Goal: Task Accomplishment & Management: Manage account settings

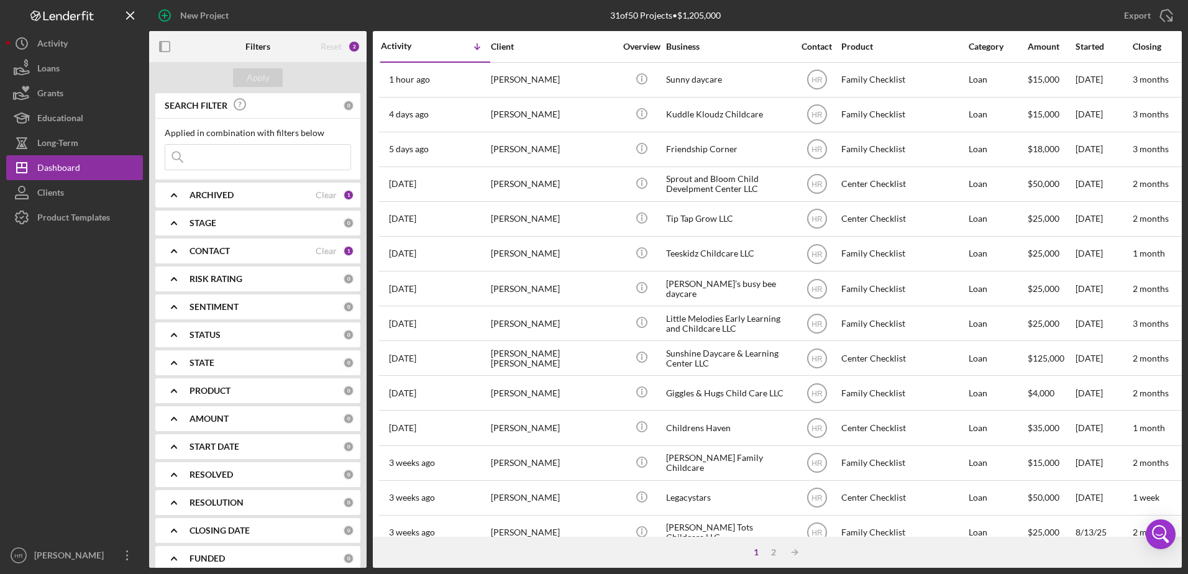
click at [238, 193] on div "ARCHIVED" at bounding box center [253, 195] width 126 height 10
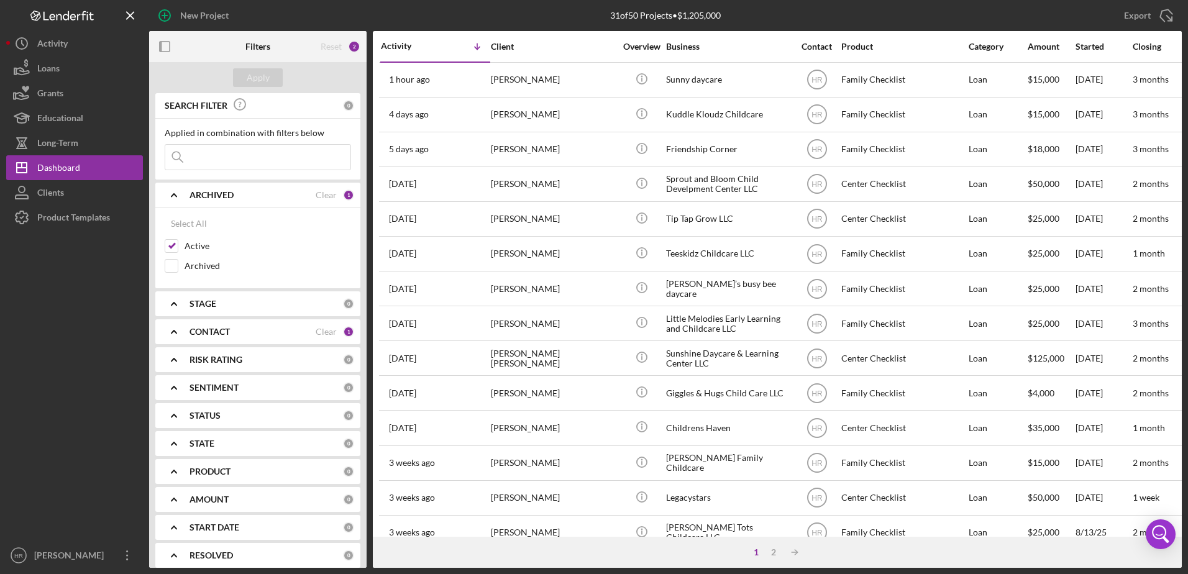
click at [203, 324] on div "CONTACT Clear 1" at bounding box center [272, 331] width 165 height 25
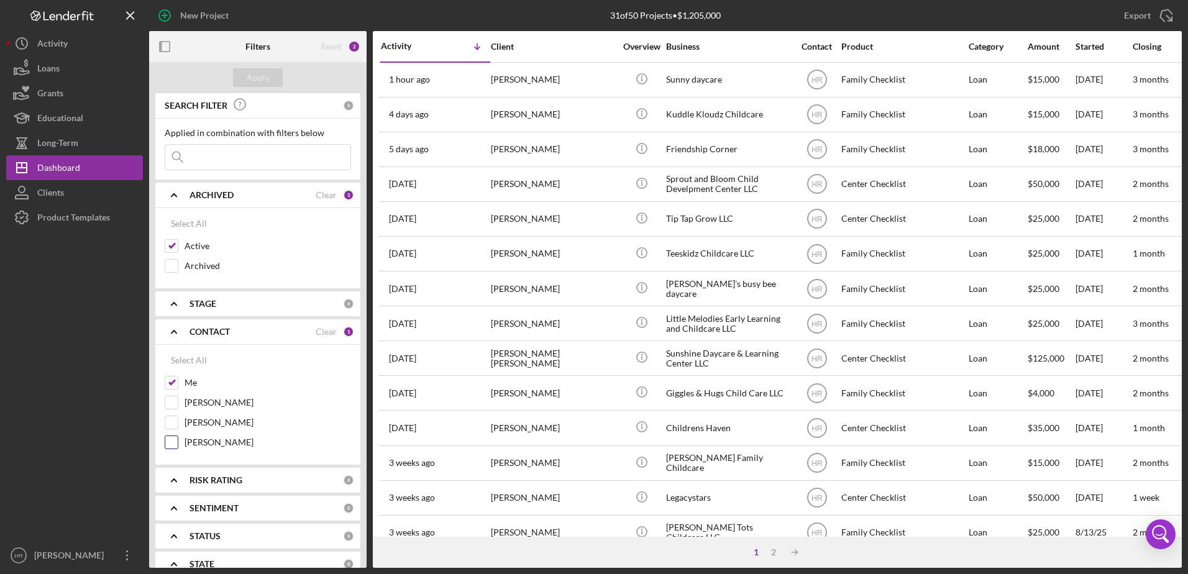
click at [224, 436] on div "[PERSON_NAME]" at bounding box center [258, 446] width 186 height 20
click at [215, 438] on label "[PERSON_NAME]" at bounding box center [268, 442] width 167 height 12
click at [178, 438] on input "[PERSON_NAME]" at bounding box center [171, 442] width 12 height 12
checkbox input "true"
click at [191, 380] on label "Me" at bounding box center [268, 383] width 167 height 12
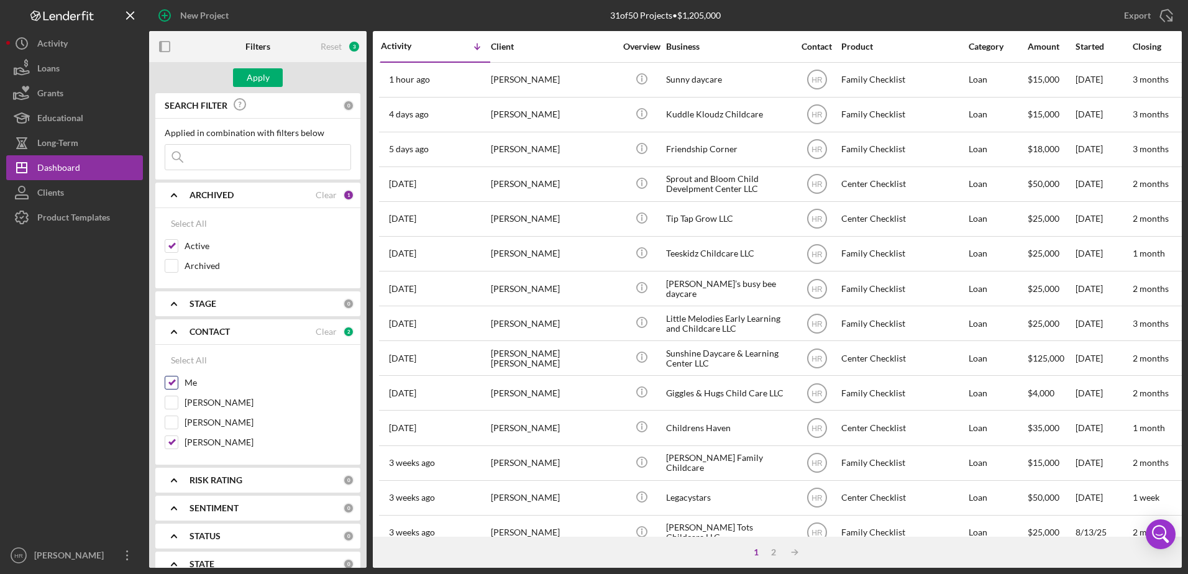
click at [178, 380] on input "Me" at bounding box center [171, 383] width 12 height 12
checkbox input "false"
click at [255, 81] on div "Apply" at bounding box center [258, 77] width 23 height 19
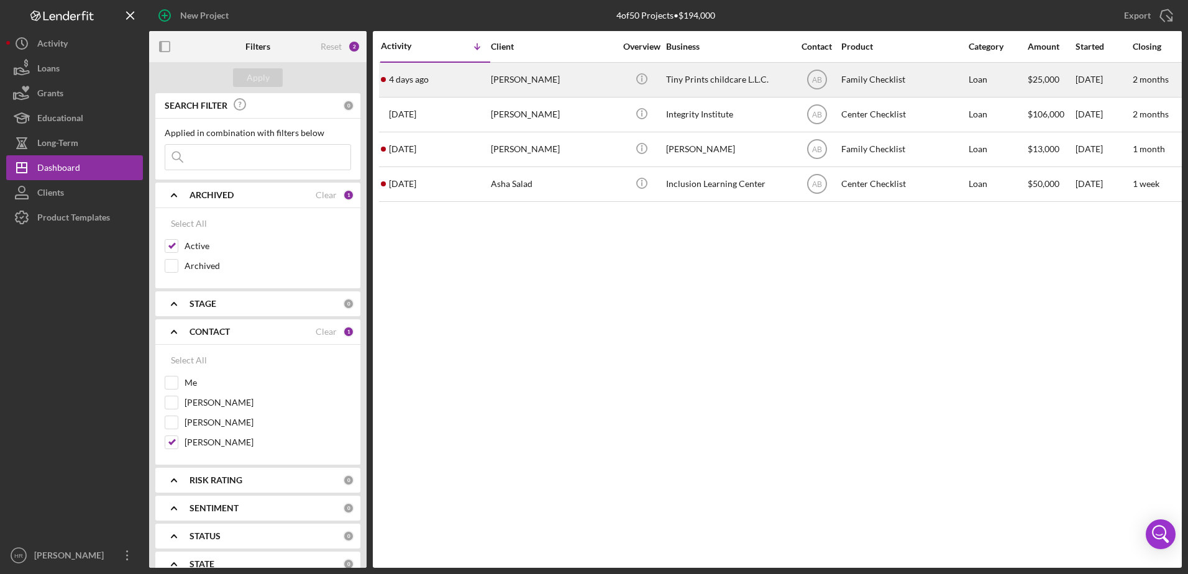
click at [723, 75] on div "Tiny Prints childcare L.L.C." at bounding box center [728, 79] width 124 height 33
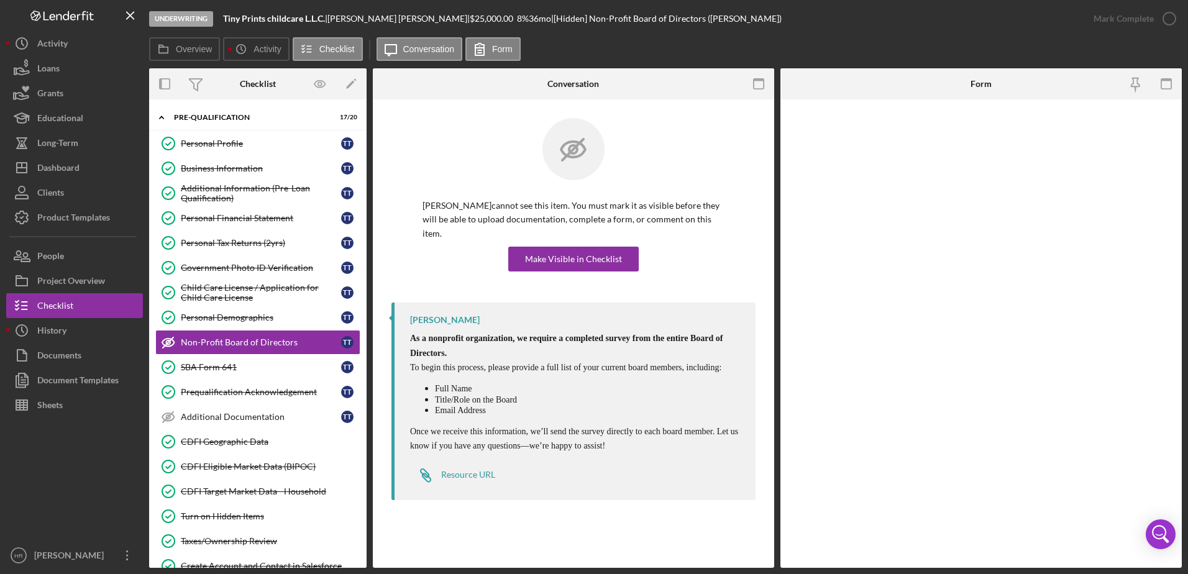
scroll to position [9, 0]
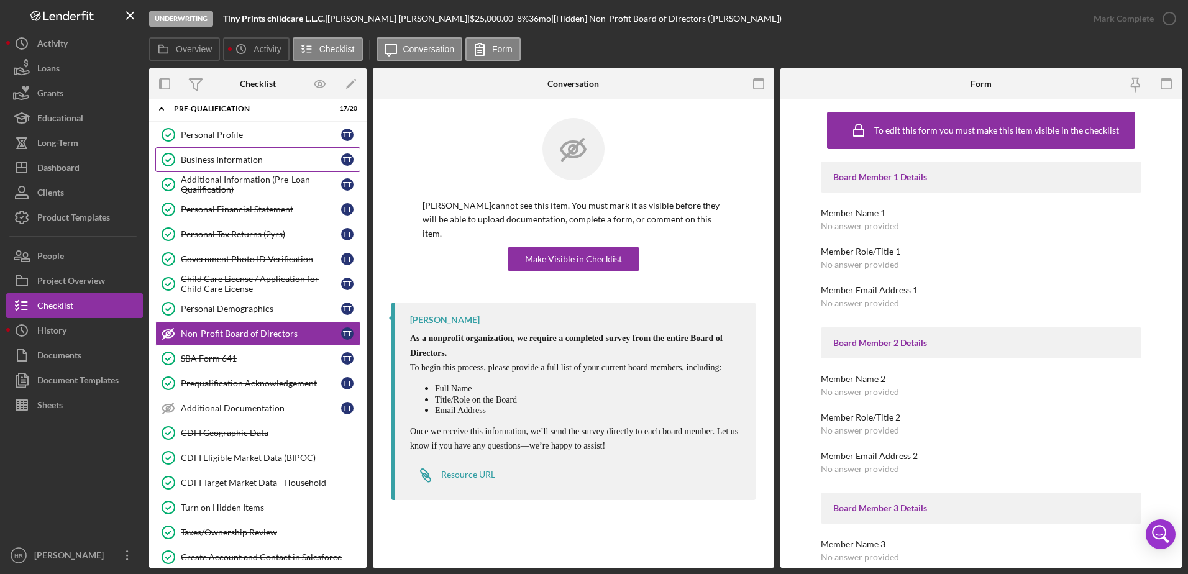
click at [263, 158] on div "Business Information" at bounding box center [261, 160] width 160 height 10
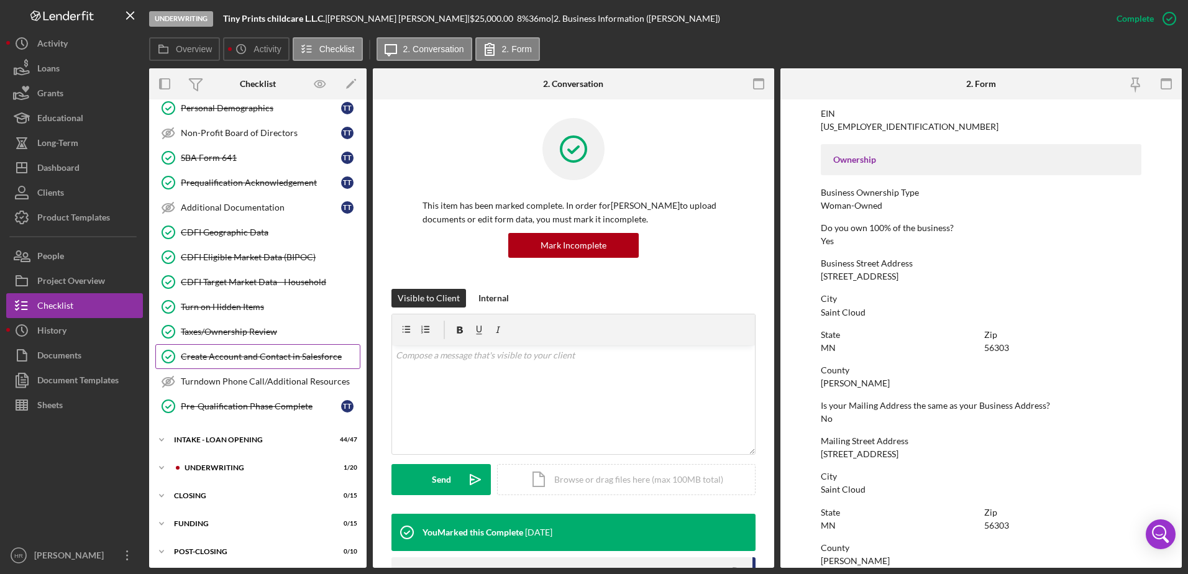
scroll to position [213, 0]
click at [224, 472] on div "Icon/Expander UNDERWRITING 1 / 20" at bounding box center [258, 465] width 218 height 25
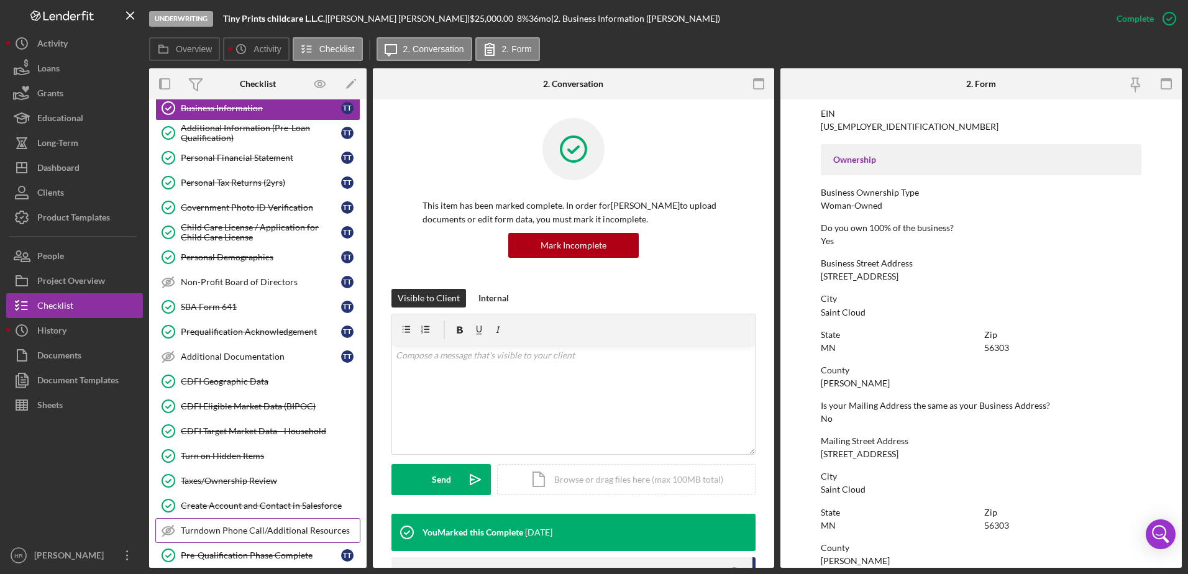
scroll to position [186, 0]
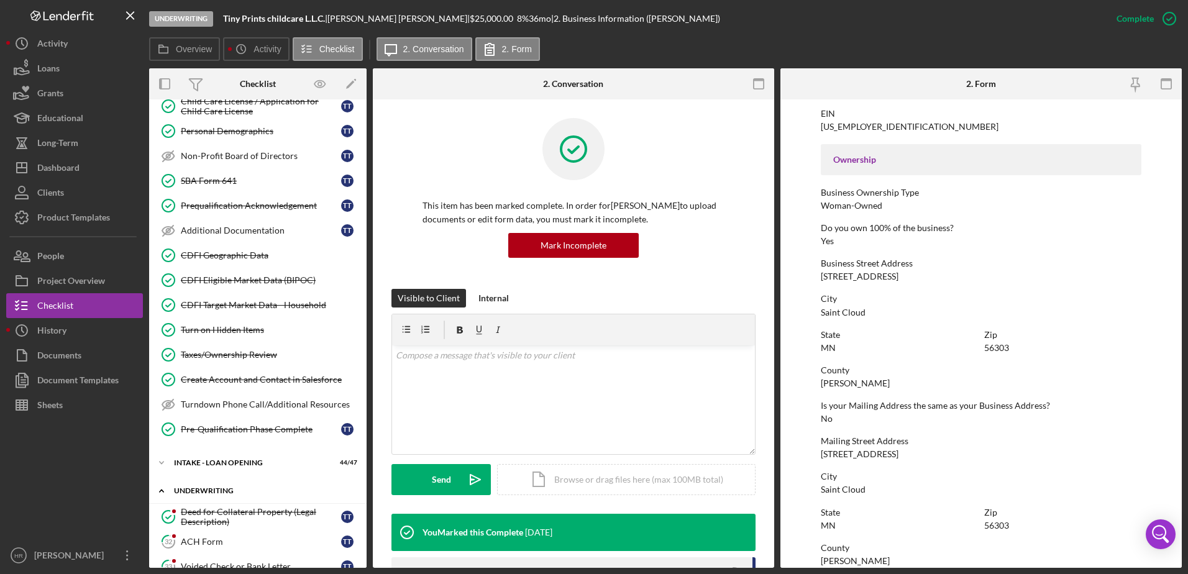
drag, startPoint x: 229, startPoint y: 492, endPoint x: 236, endPoint y: 485, distance: 9.7
click at [230, 493] on div "UNDERWRITING" at bounding box center [262, 490] width 177 height 7
click at [241, 460] on div "INTAKE - LOAN OPENING" at bounding box center [262, 462] width 177 height 7
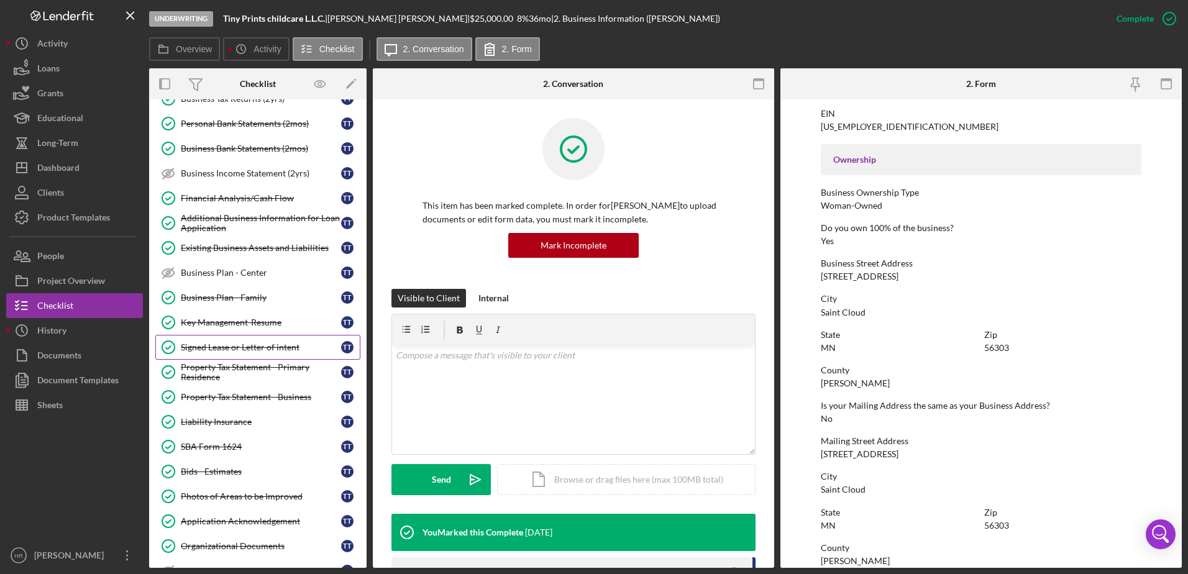
scroll to position [622, 0]
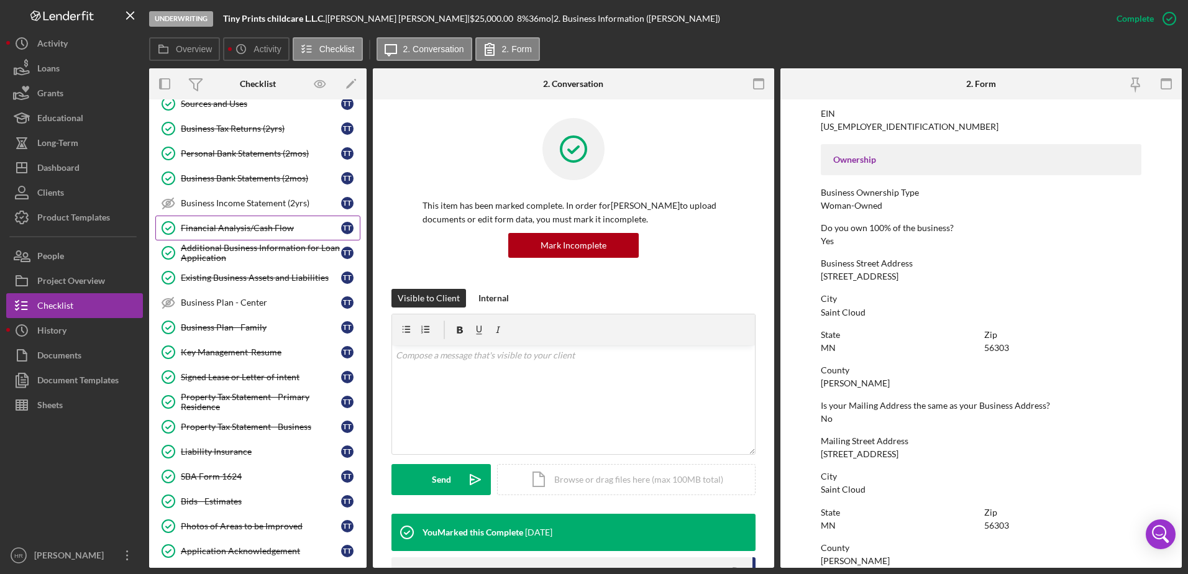
click at [224, 224] on div "Financial Analysis/Cash Flow" at bounding box center [261, 228] width 160 height 10
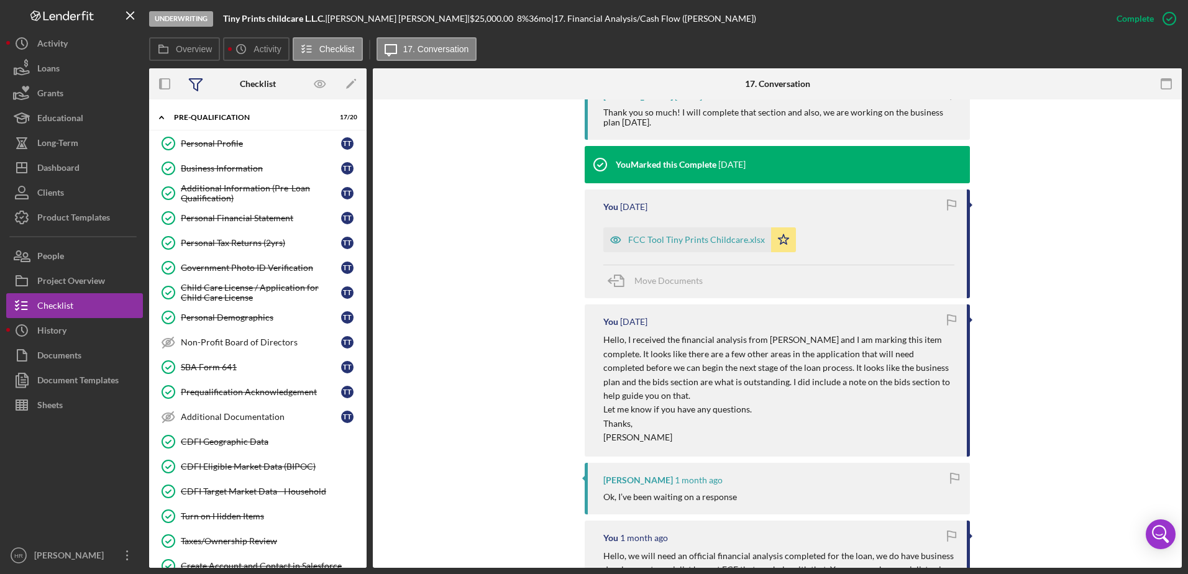
drag, startPoint x: 200, startPoint y: 70, endPoint x: 207, endPoint y: 99, distance: 29.4
click at [203, 81] on icon at bounding box center [195, 83] width 31 height 31
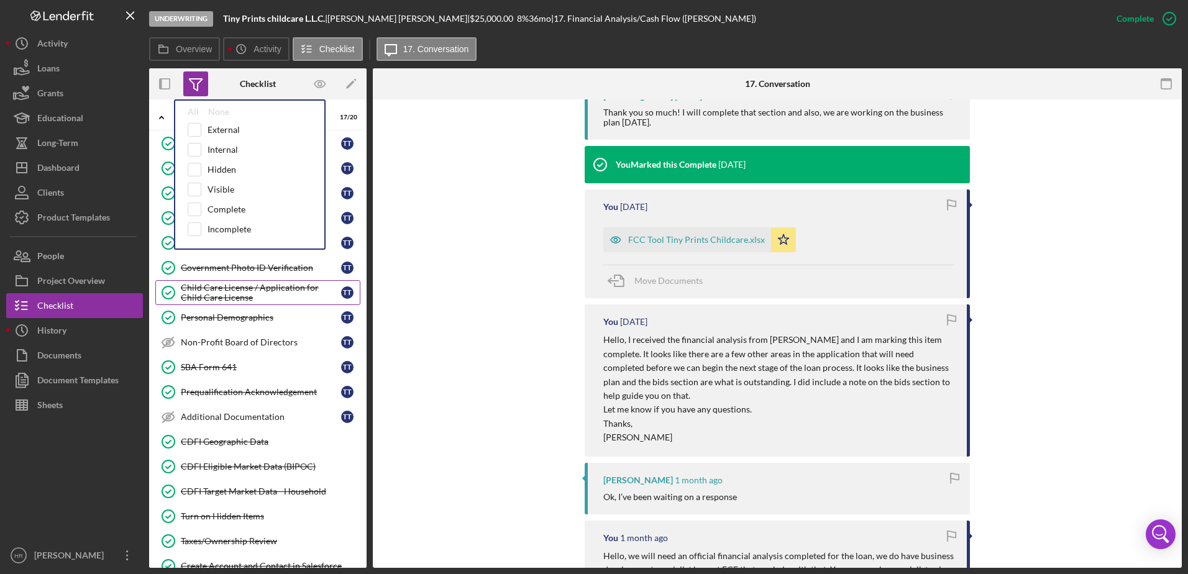
click at [200, 295] on div "Child Care License / Application for Child Care License" at bounding box center [261, 293] width 160 height 20
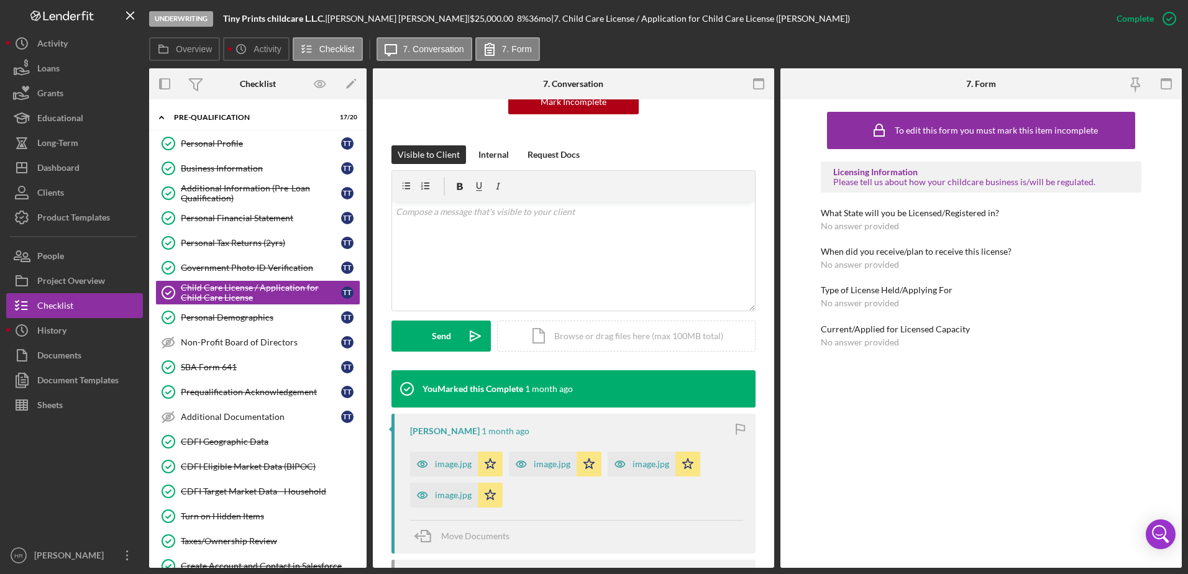
scroll to position [311, 0]
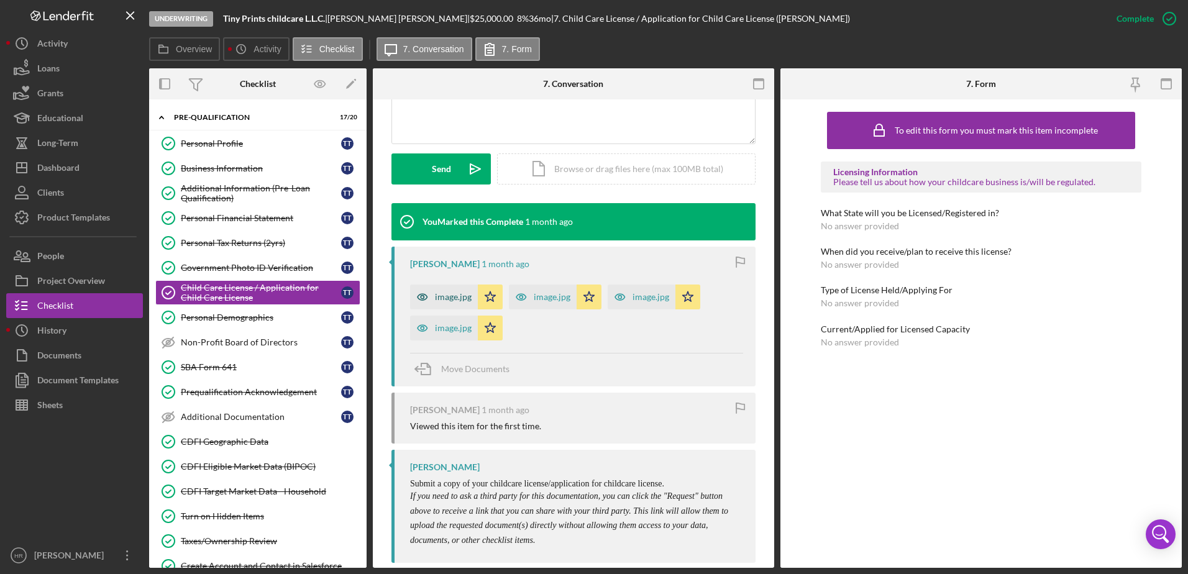
click at [436, 298] on div "image.jpg" at bounding box center [453, 297] width 37 height 10
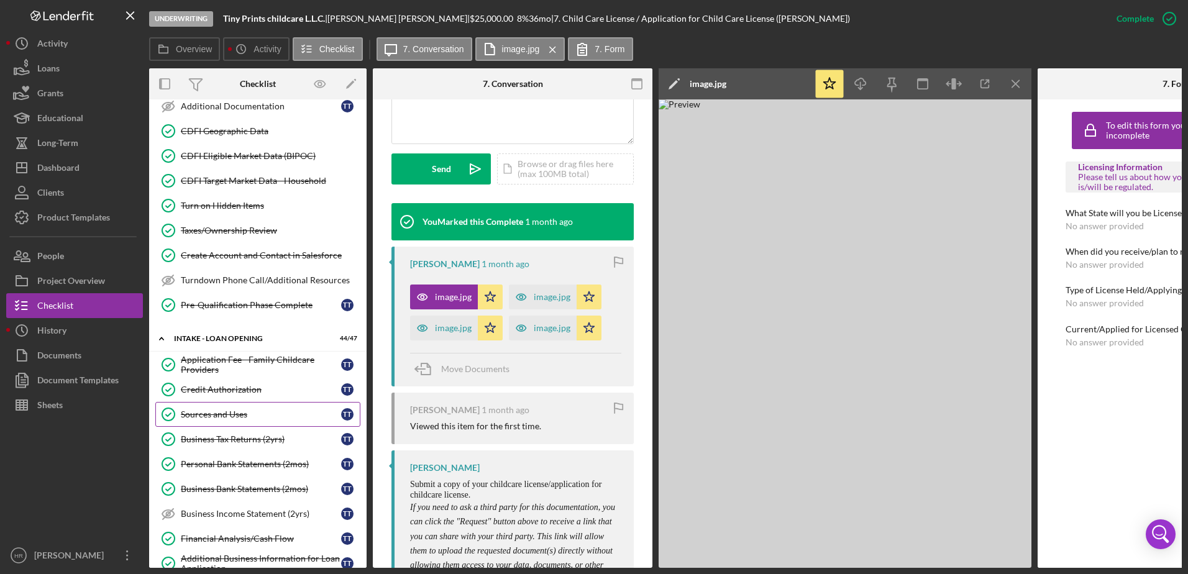
click at [217, 425] on link "Sources and Uses Sources and Uses T T" at bounding box center [257, 414] width 205 height 25
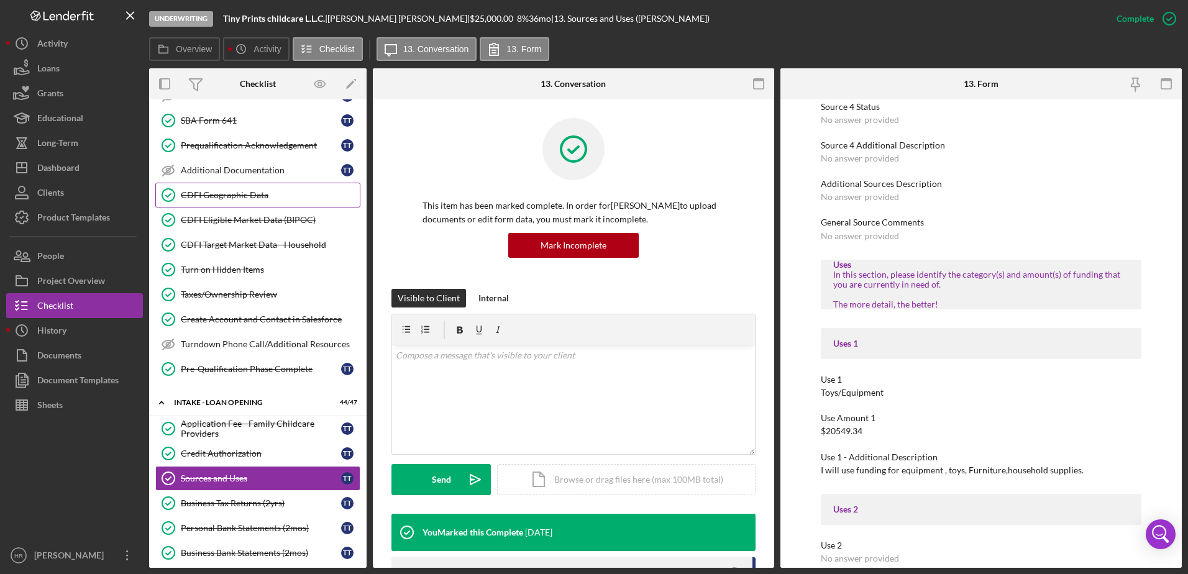
scroll to position [186, 0]
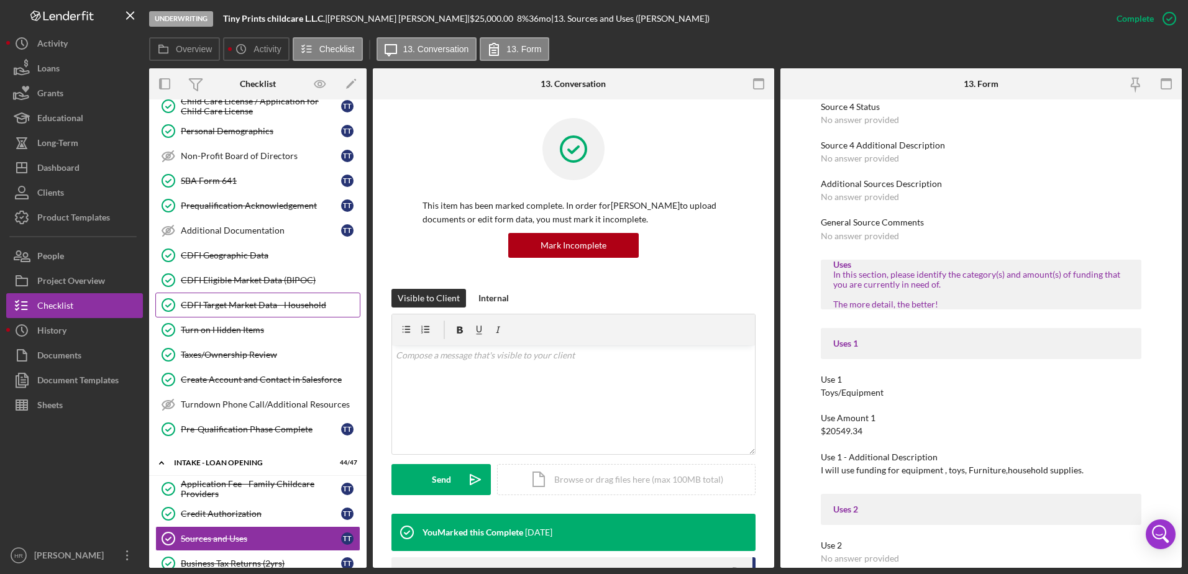
click at [214, 301] on div "CDFI Target Market Data - Household" at bounding box center [270, 305] width 179 height 10
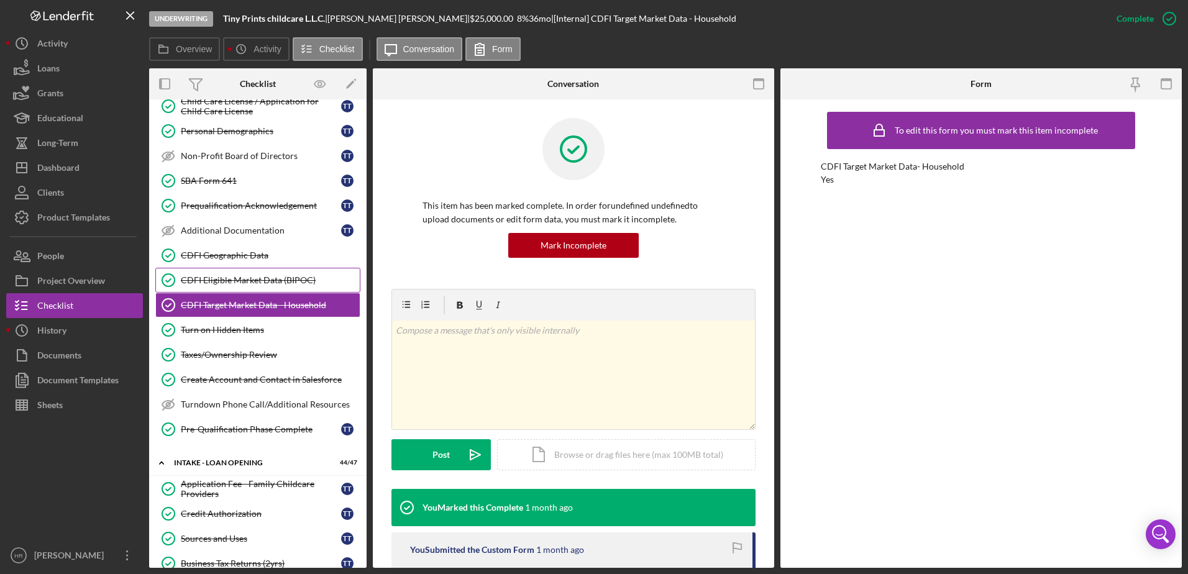
click at [240, 283] on div "CDFI Eligible Market Data (BIPOC)" at bounding box center [270, 280] width 179 height 10
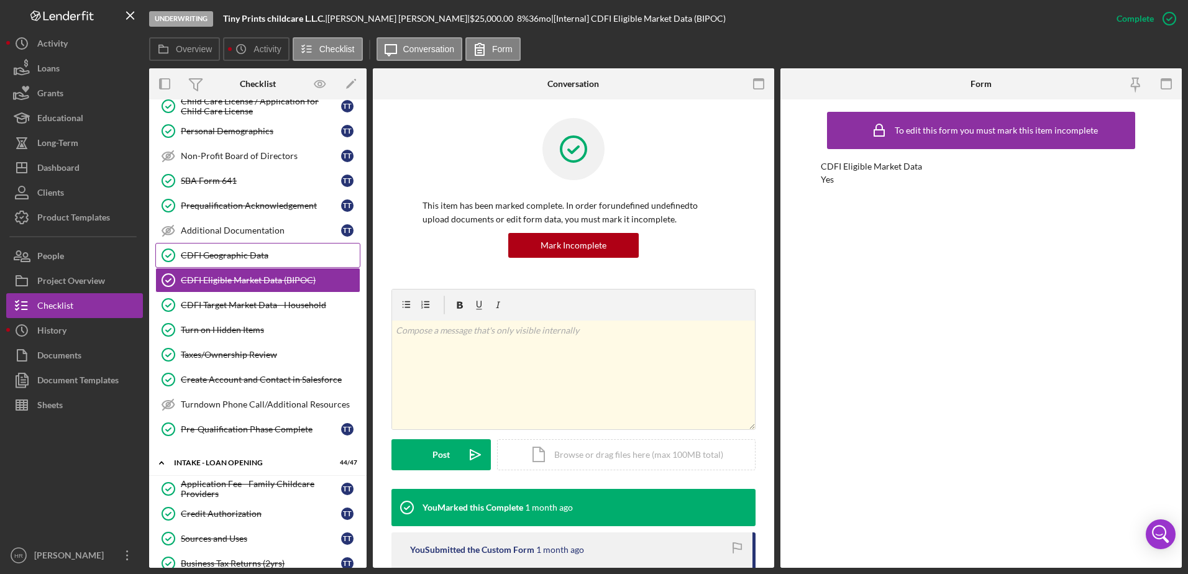
click at [219, 262] on link "CDFI Geographic Data CDFI Geographic Data" at bounding box center [257, 255] width 205 height 25
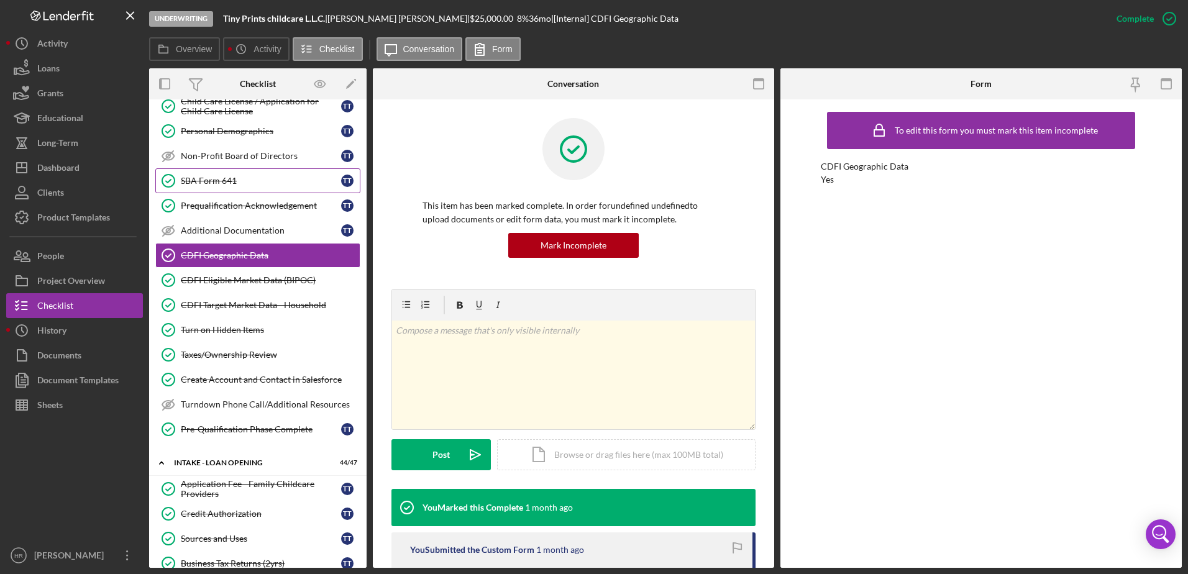
scroll to position [62, 0]
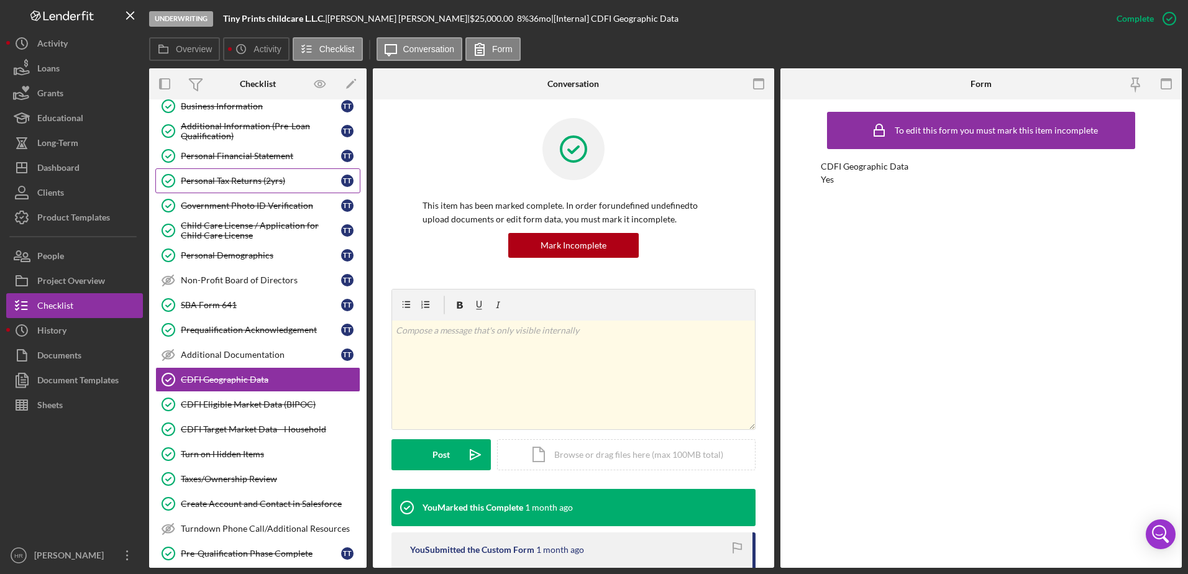
click at [237, 178] on div "Personal Tax Returns (2yrs)" at bounding box center [261, 181] width 160 height 10
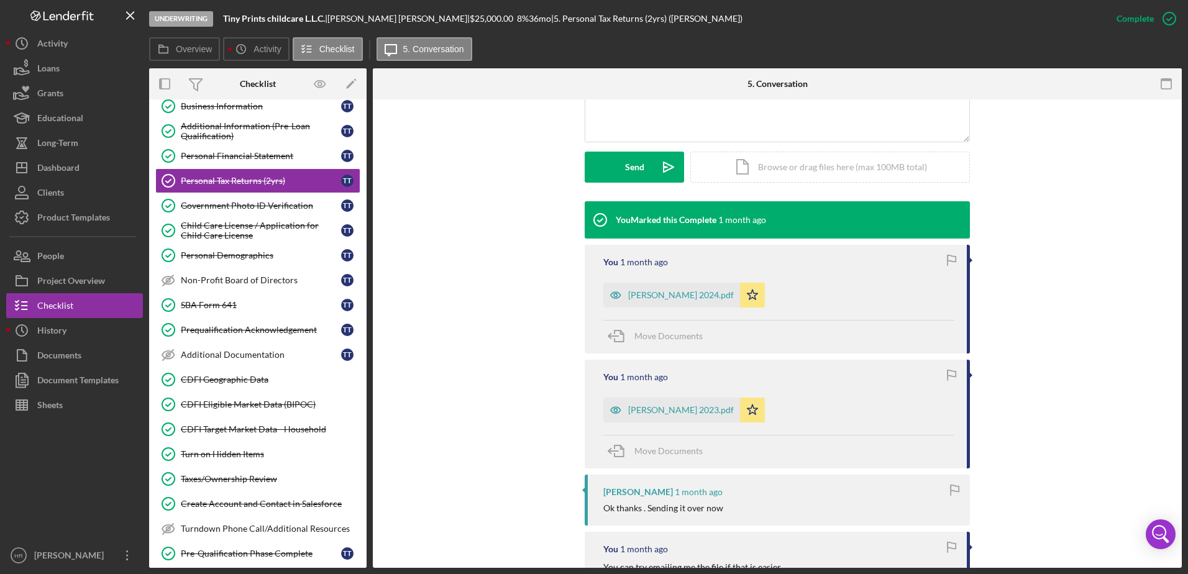
scroll to position [373, 0]
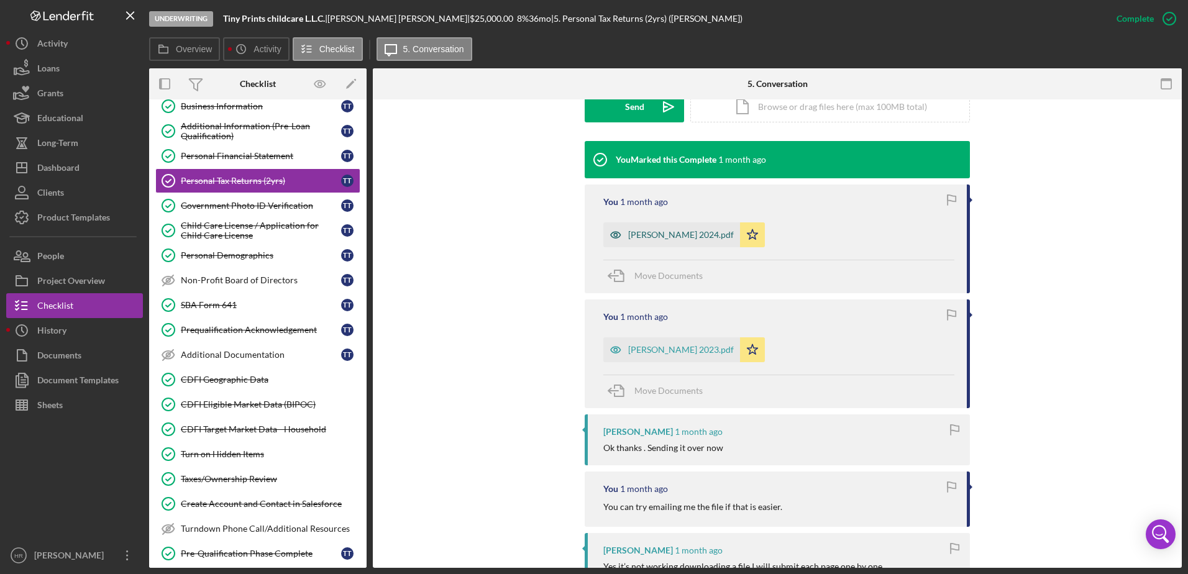
click at [648, 228] on div "[PERSON_NAME] 2024.pdf" at bounding box center [672, 235] width 137 height 25
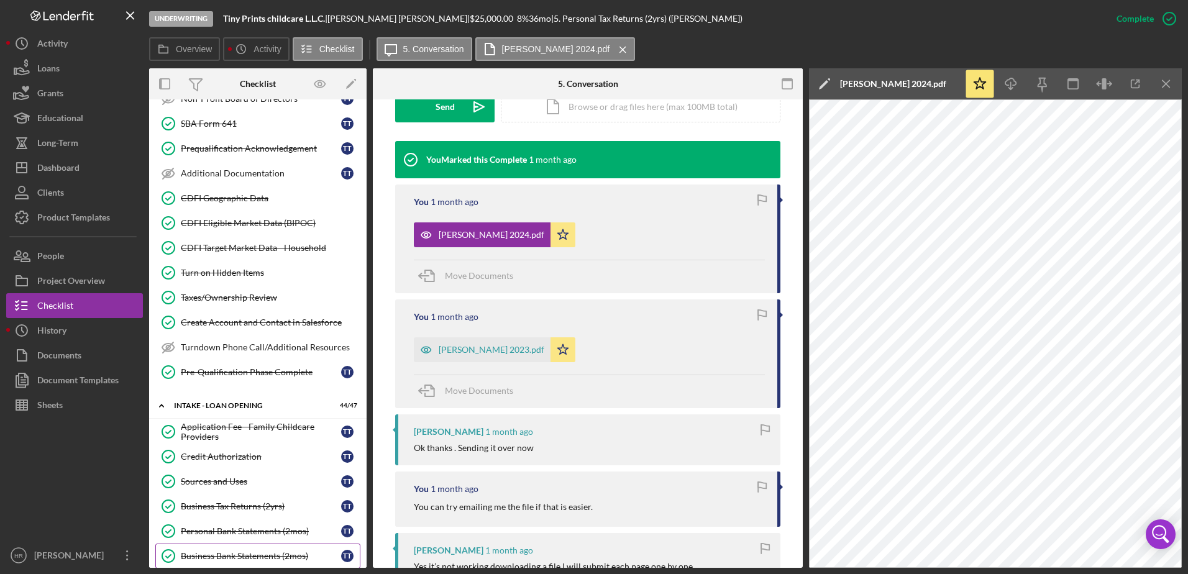
scroll to position [311, 0]
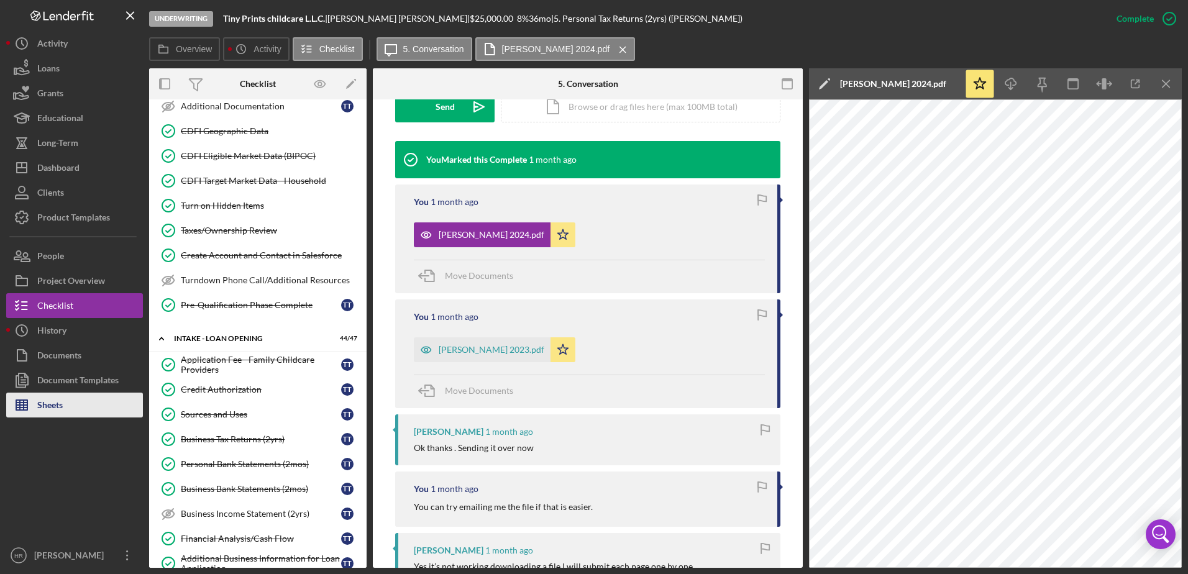
click at [76, 403] on button "Sheets" at bounding box center [74, 405] width 137 height 25
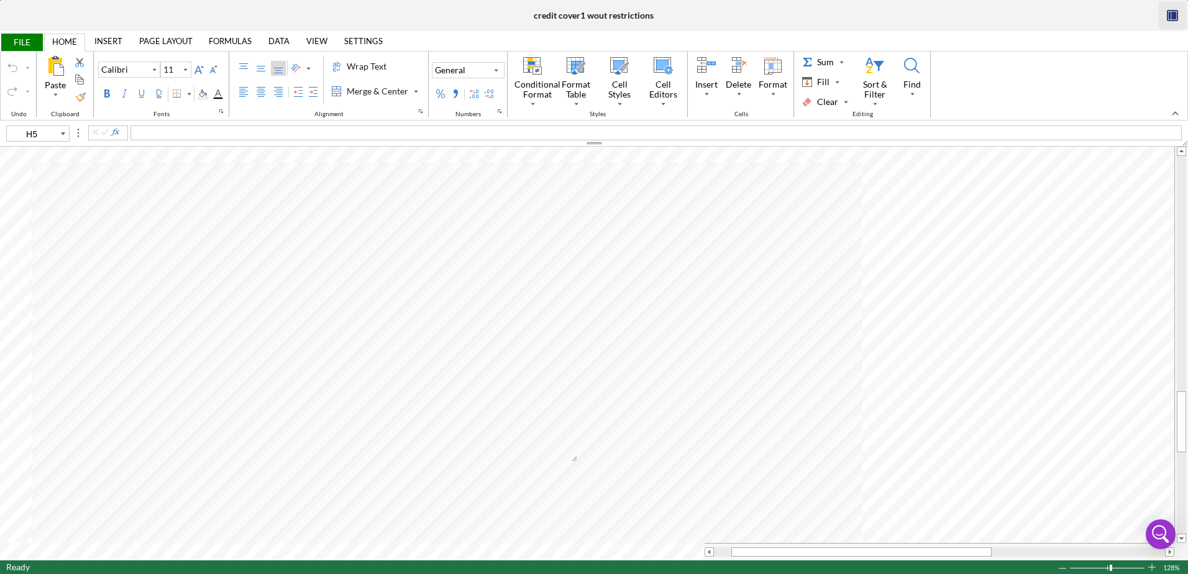
click at [1171, 16] on icon "button" at bounding box center [1170, 16] width 2 height 8
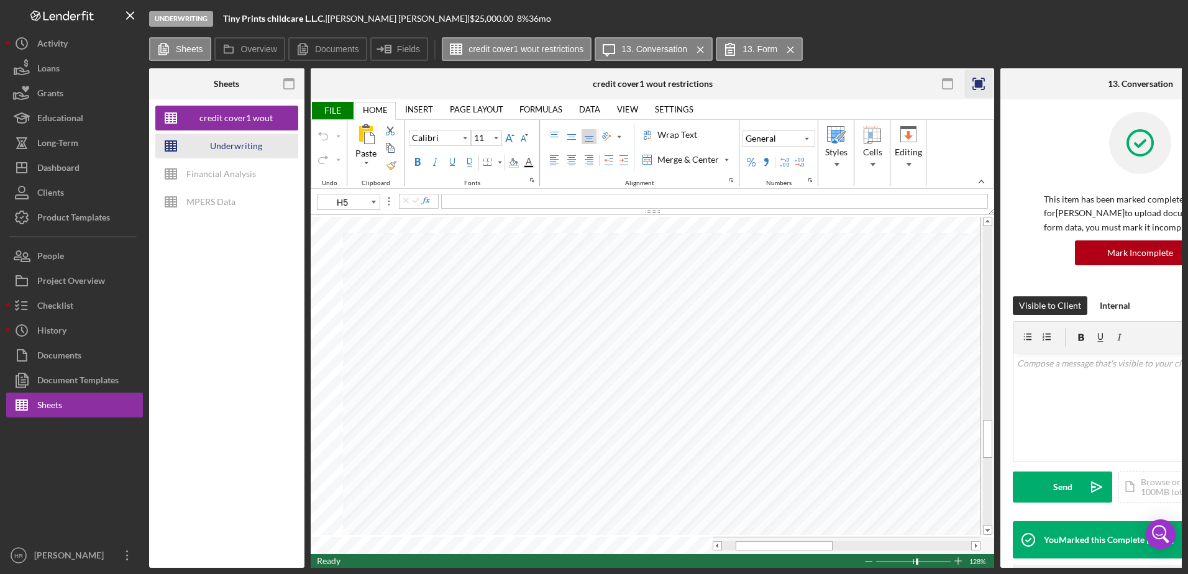
click at [203, 146] on div "Underwriting Worksheets - Template 2022" at bounding box center [235, 146] width 99 height 25
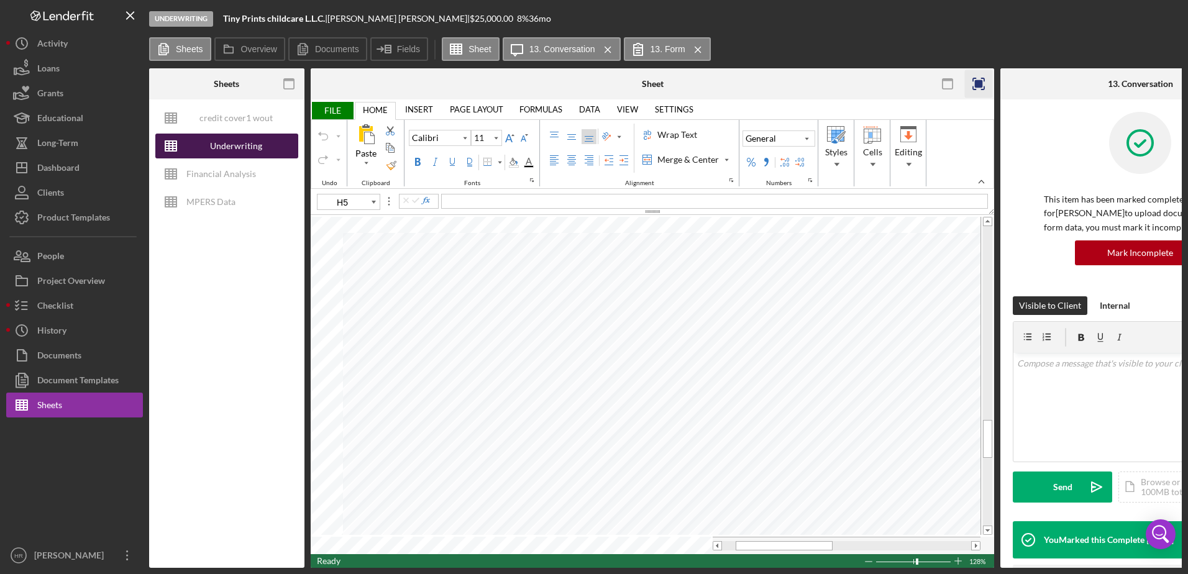
type input "10"
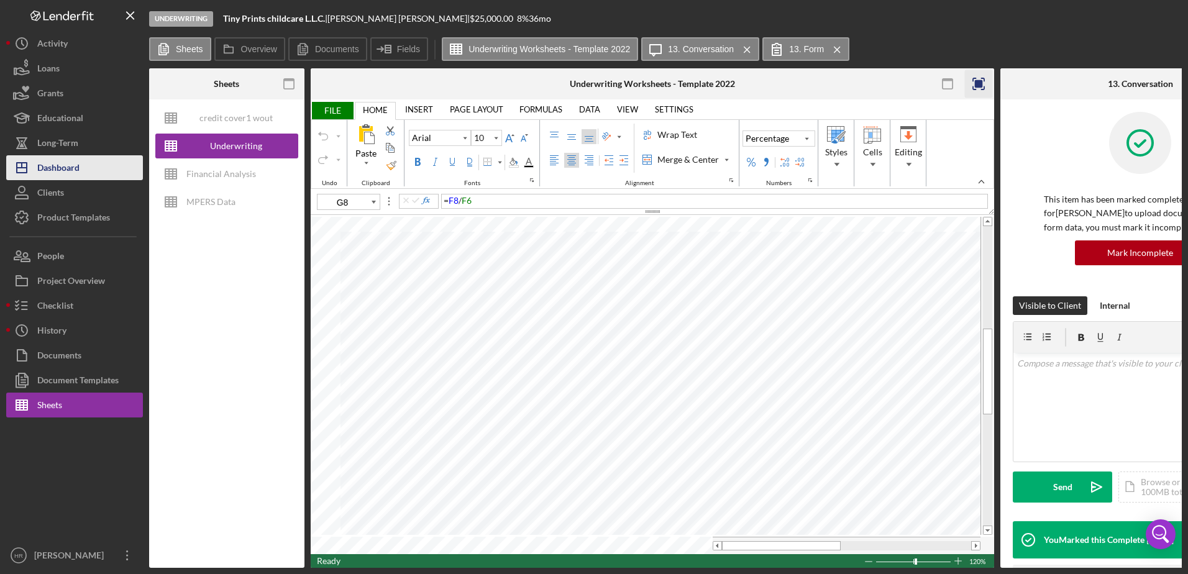
click at [68, 165] on div "Dashboard" at bounding box center [58, 169] width 42 height 28
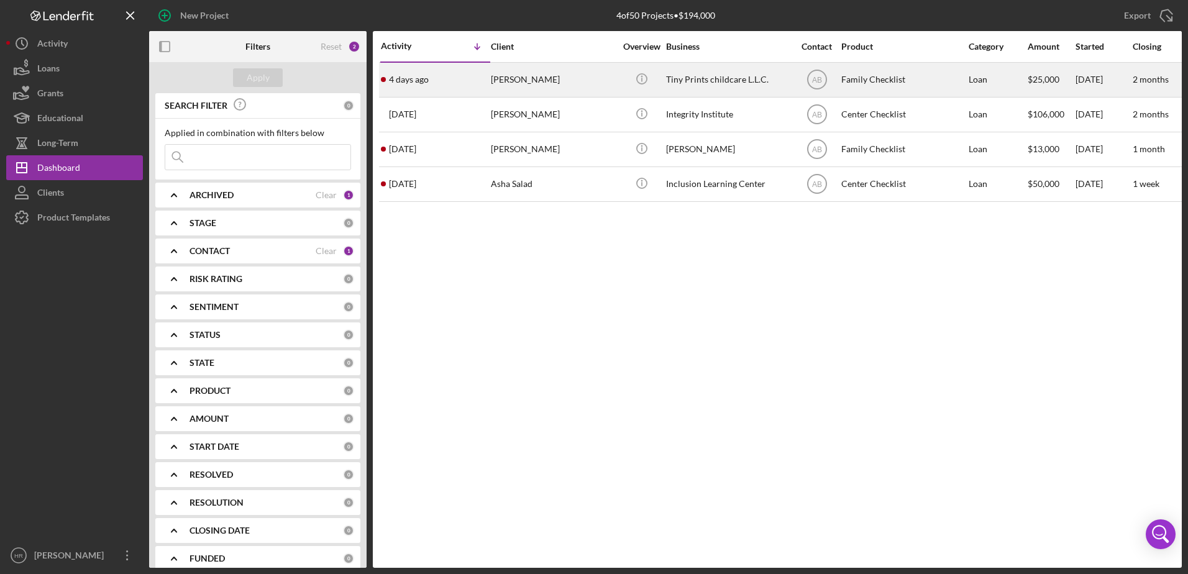
click at [719, 75] on div "Tiny Prints childcare L.L.C." at bounding box center [728, 79] width 124 height 33
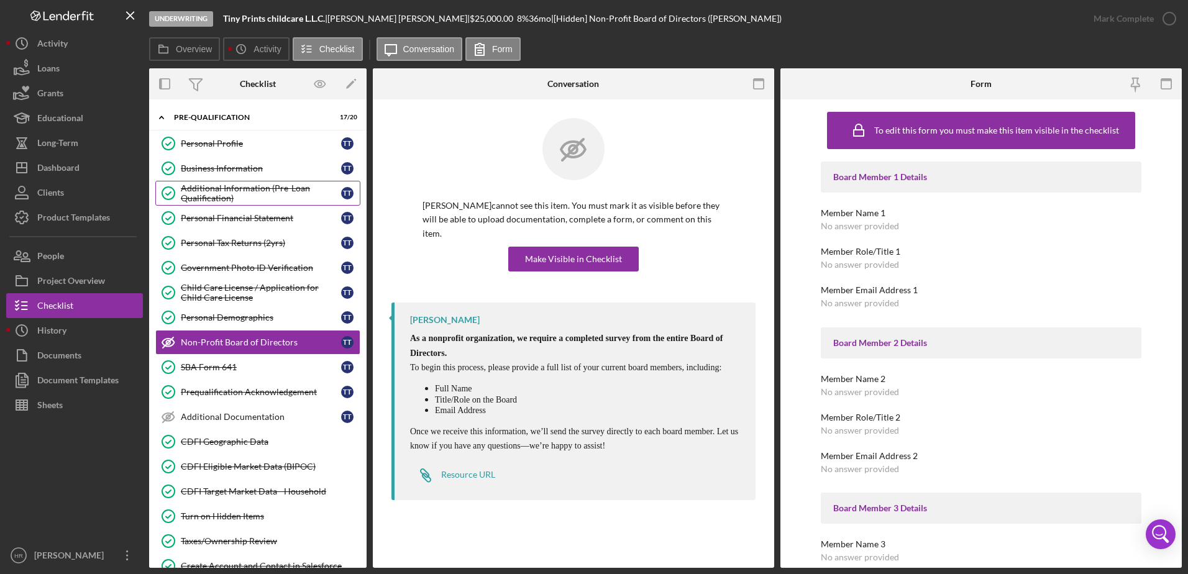
click at [227, 191] on div "Additional Information (Pre-Loan Qualification)" at bounding box center [261, 193] width 160 height 20
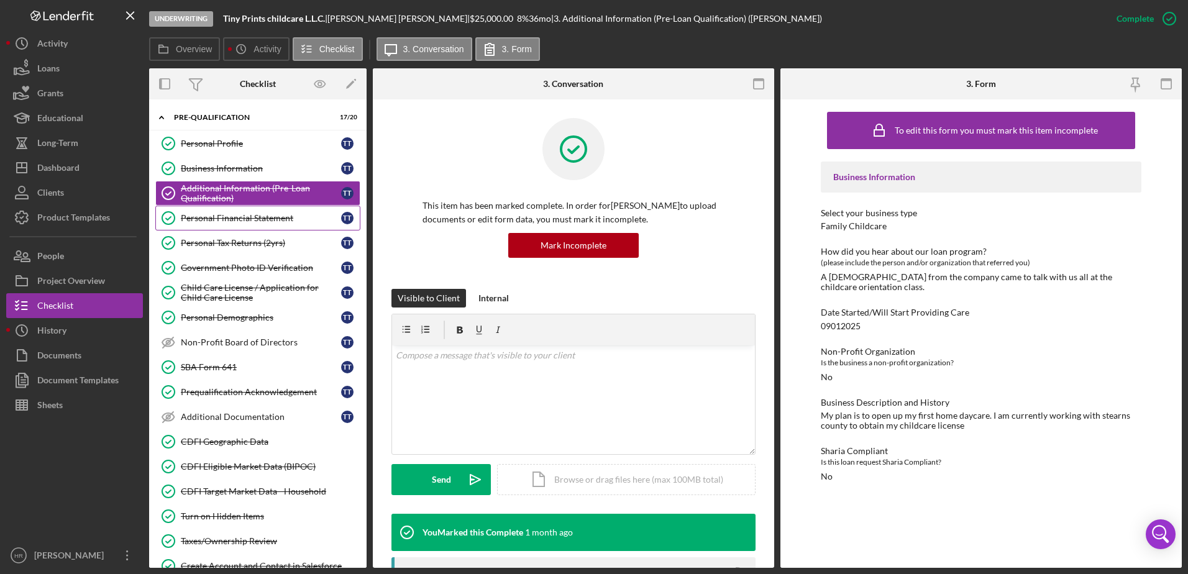
click at [249, 216] on div "Personal Financial Statement" at bounding box center [261, 218] width 160 height 10
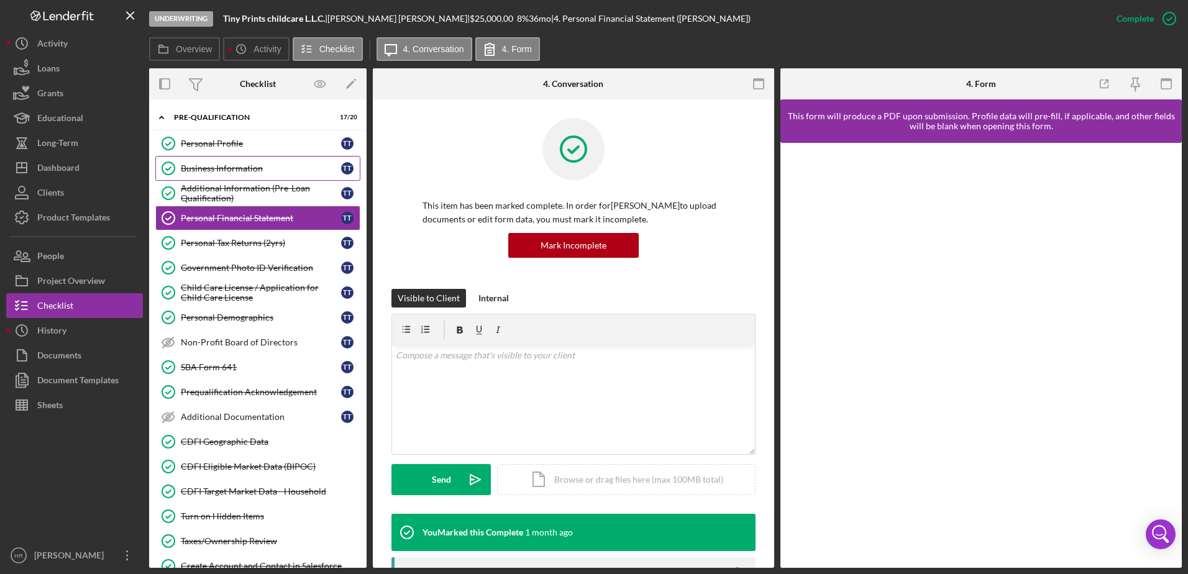
click at [236, 167] on div "Business Information" at bounding box center [261, 168] width 160 height 10
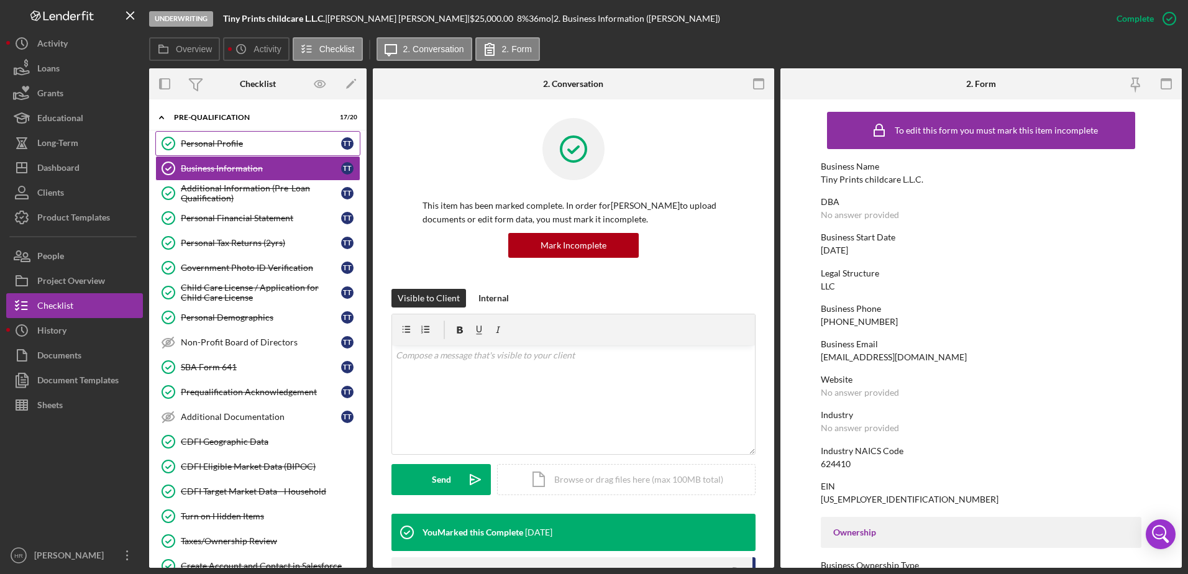
click at [222, 145] on div "Personal Profile" at bounding box center [261, 144] width 160 height 10
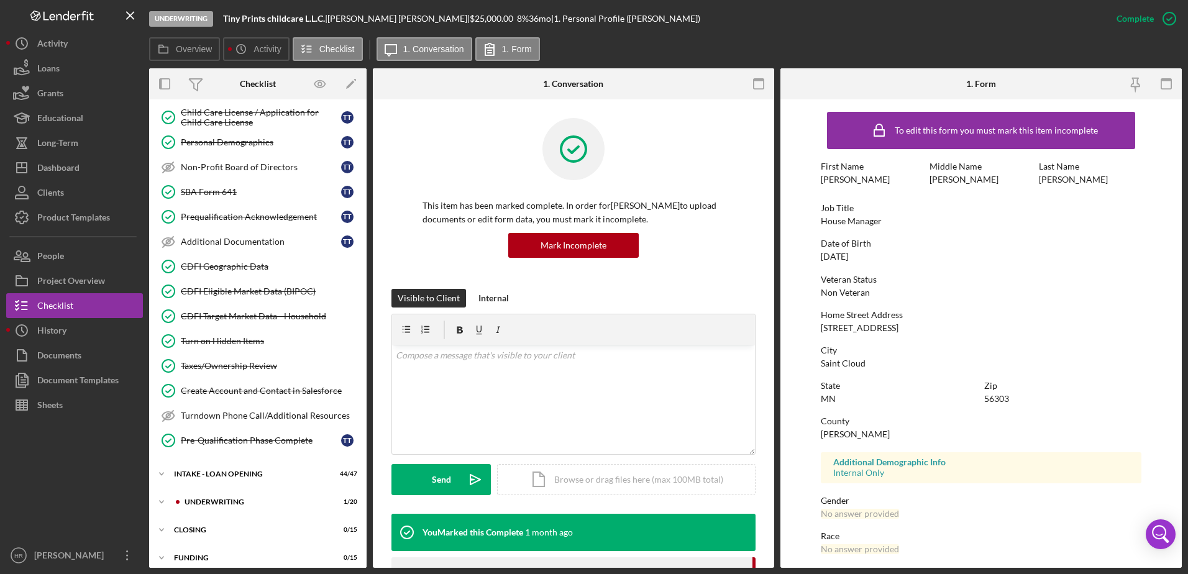
scroll to position [186, 0]
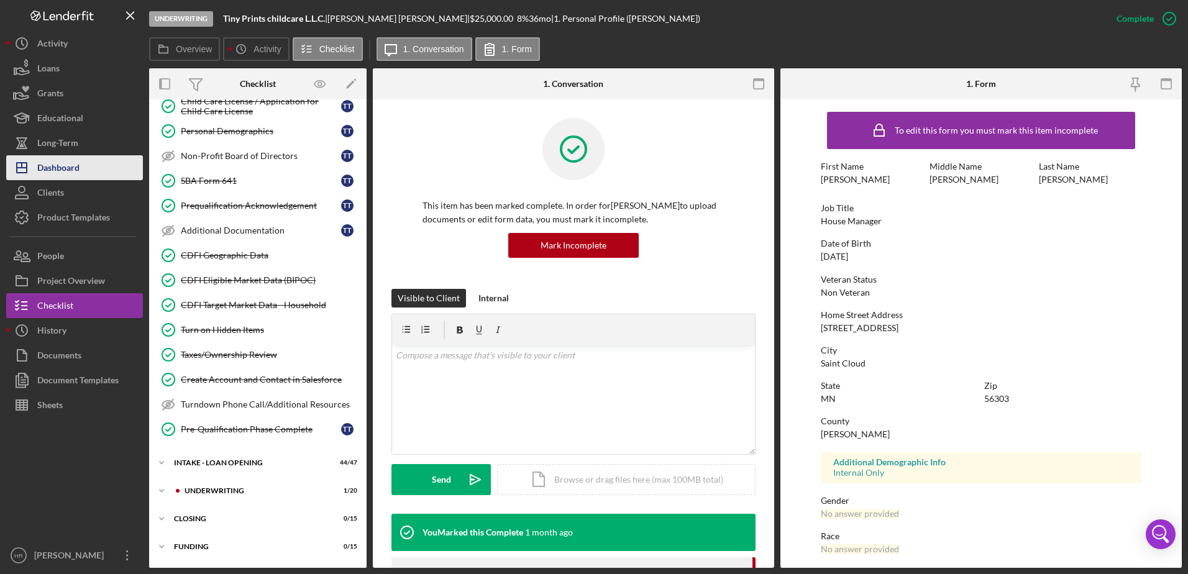
click at [82, 171] on button "Icon/Dashboard Dashboard" at bounding box center [74, 167] width 137 height 25
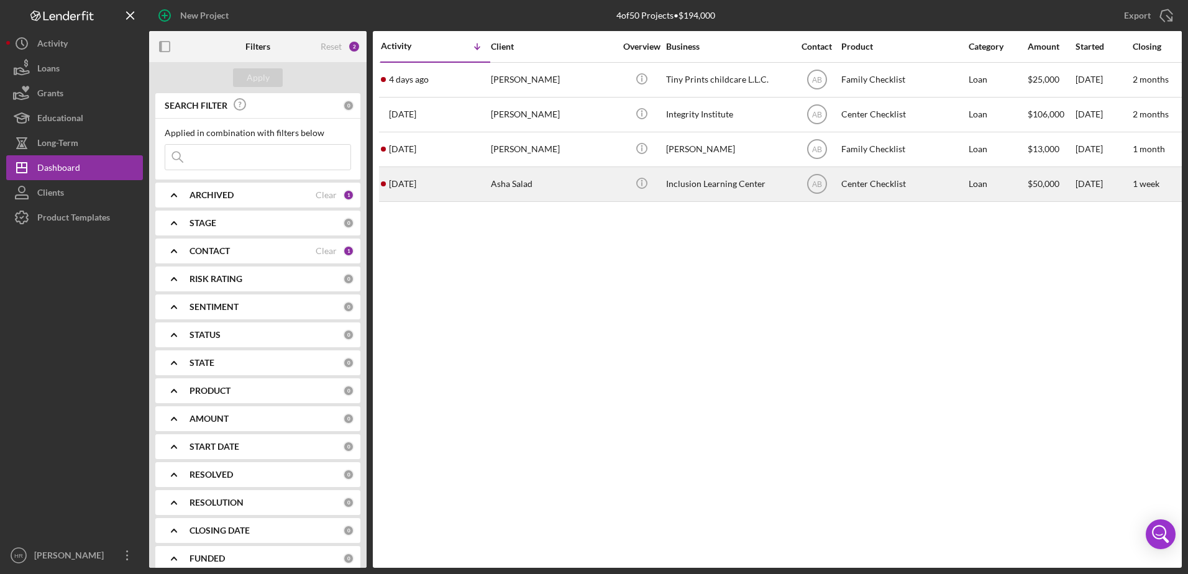
click at [706, 188] on div "Inclusion Learning Center" at bounding box center [728, 184] width 124 height 33
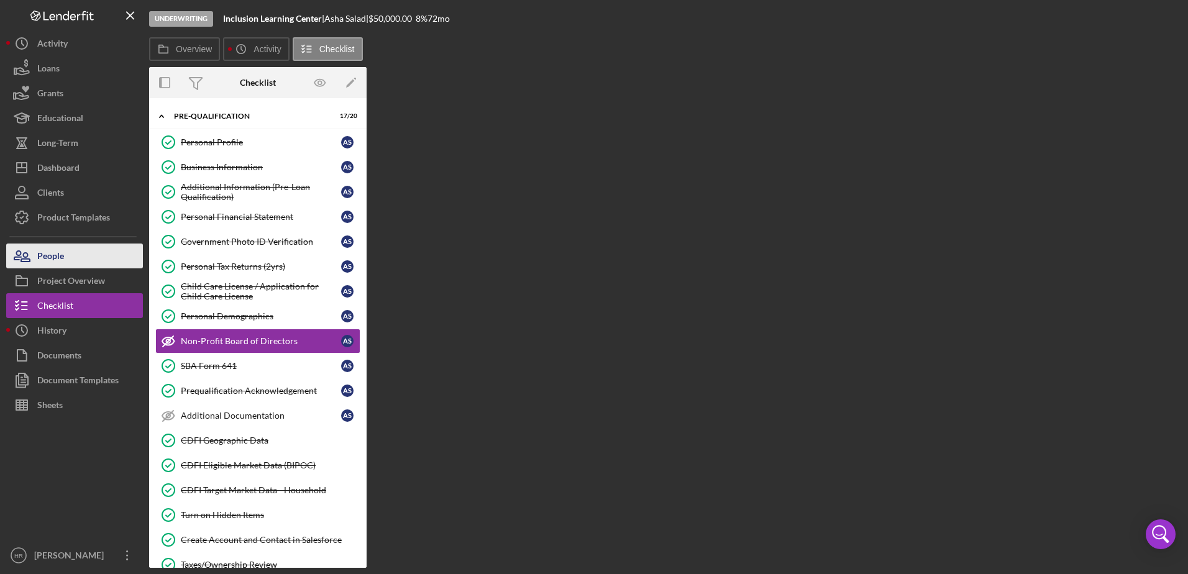
scroll to position [8, 0]
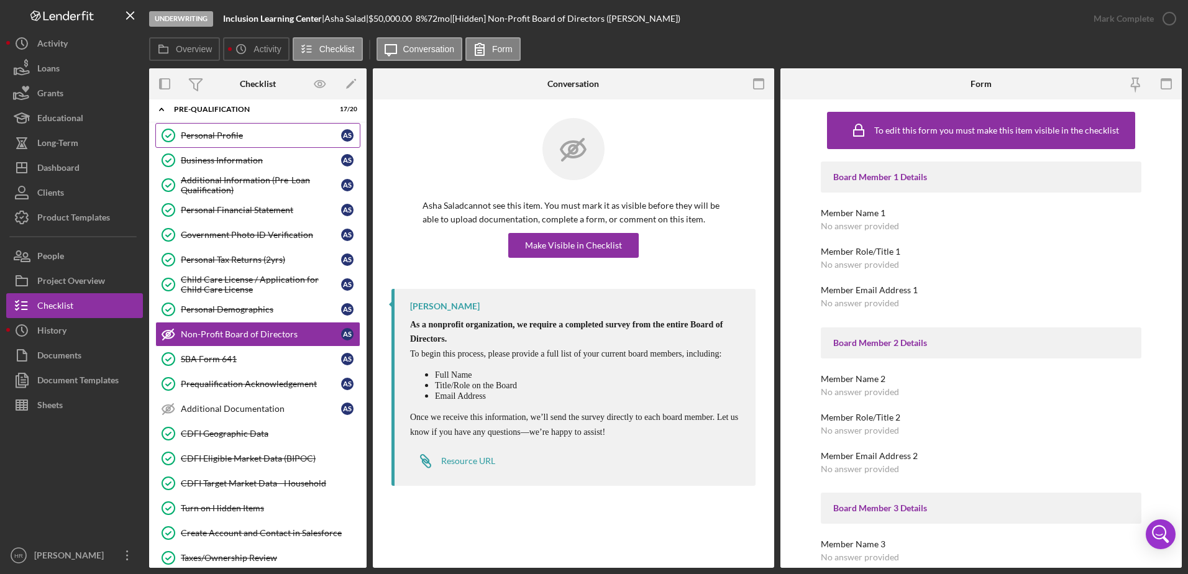
click at [221, 123] on link "Personal Profile Personal Profile A S" at bounding box center [257, 135] width 205 height 25
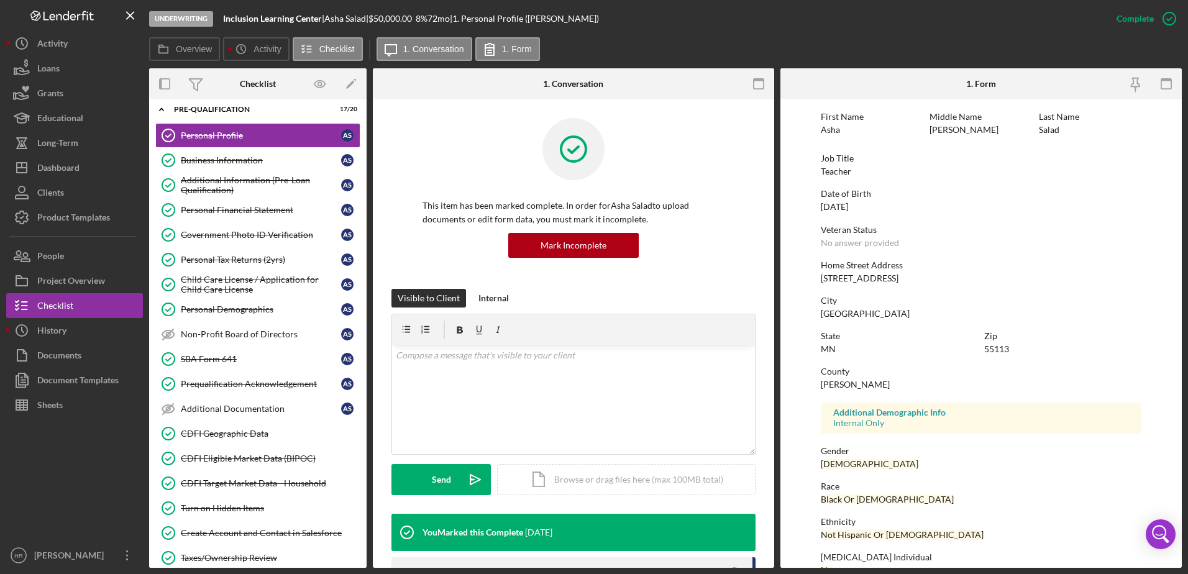
scroll to position [111, 0]
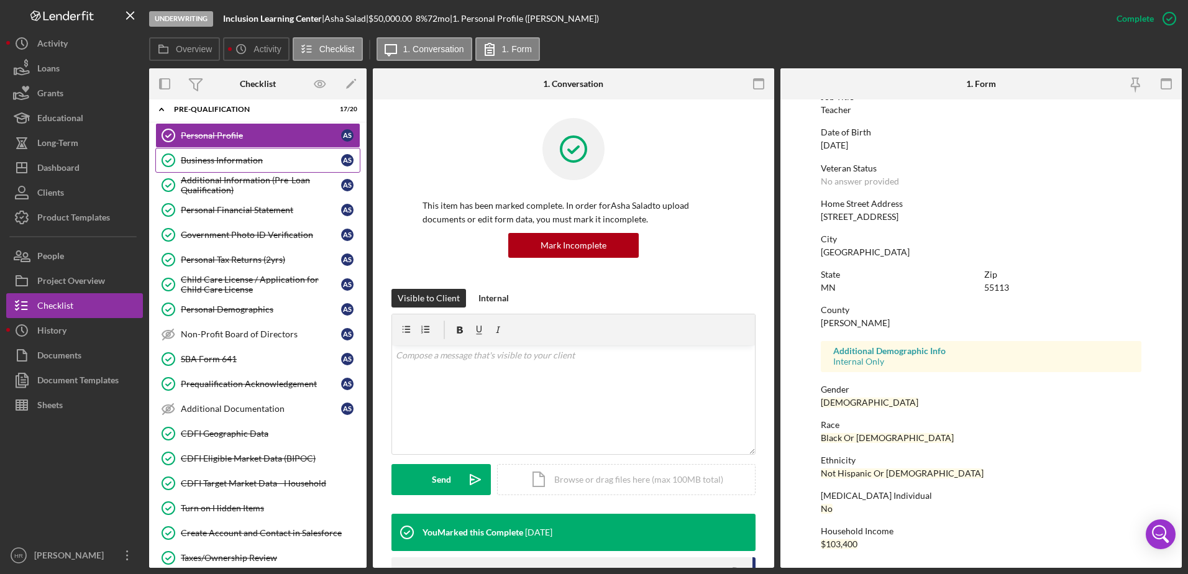
click at [216, 156] on div "Business Information" at bounding box center [261, 160] width 160 height 10
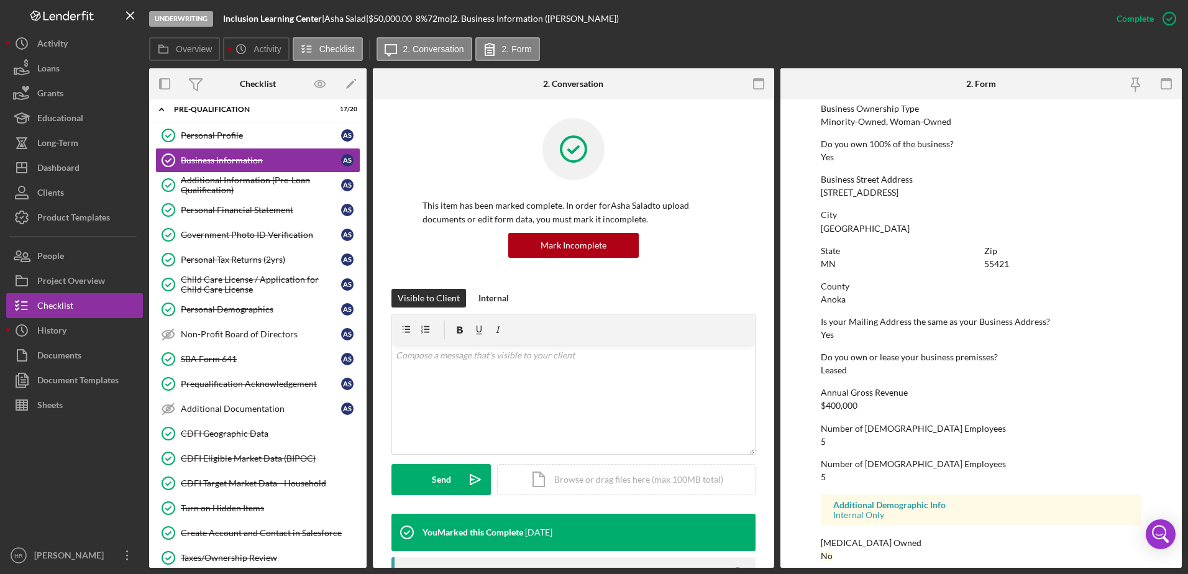
scroll to position [469, 0]
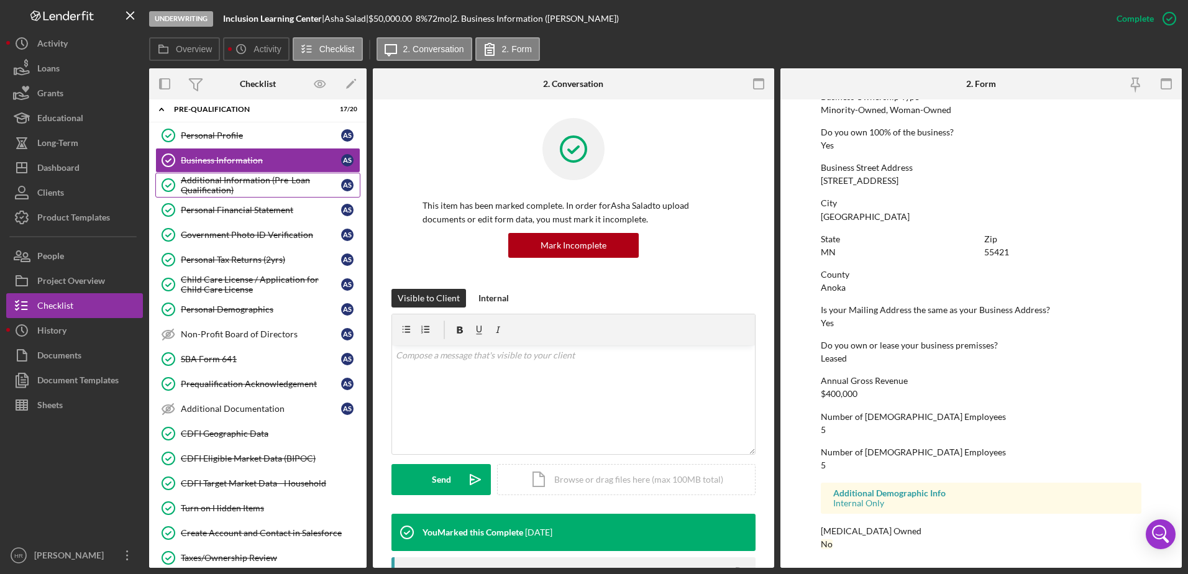
click at [243, 185] on div "Additional Information (Pre-Loan Qualification)" at bounding box center [261, 185] width 160 height 20
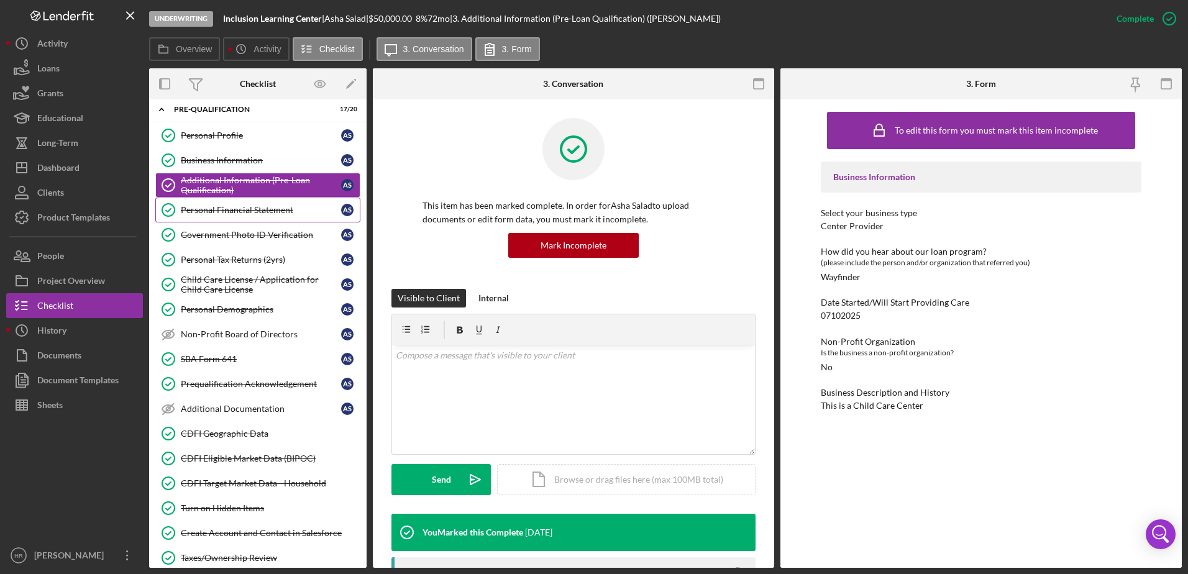
click at [228, 217] on link "Personal Financial Statement Personal Financial Statement A S" at bounding box center [257, 210] width 205 height 25
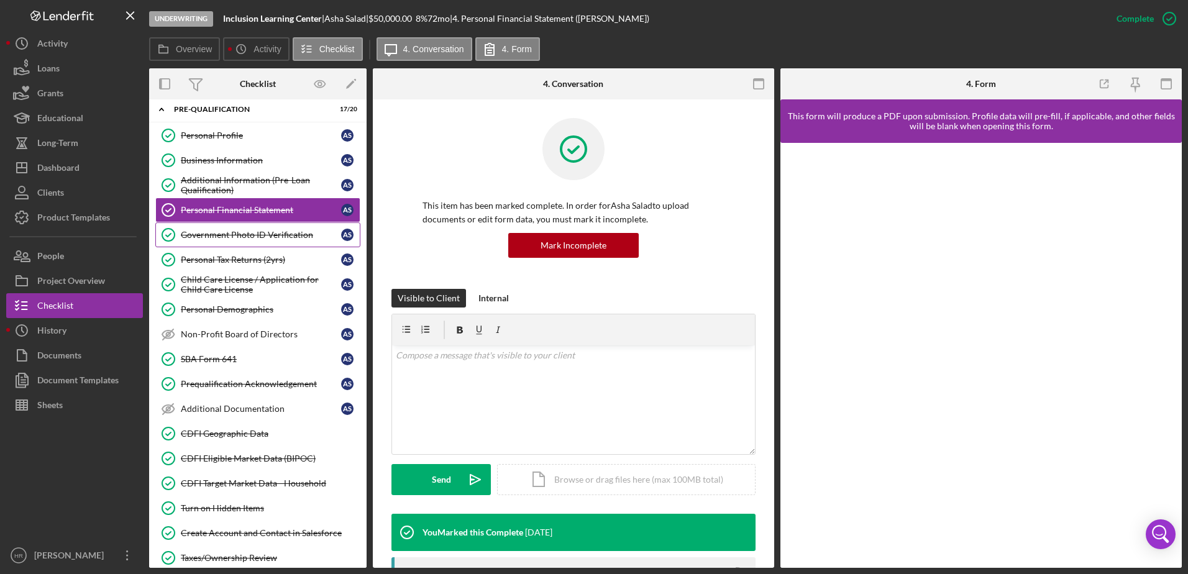
click at [235, 230] on div "Government Photo ID Verification" at bounding box center [261, 235] width 160 height 10
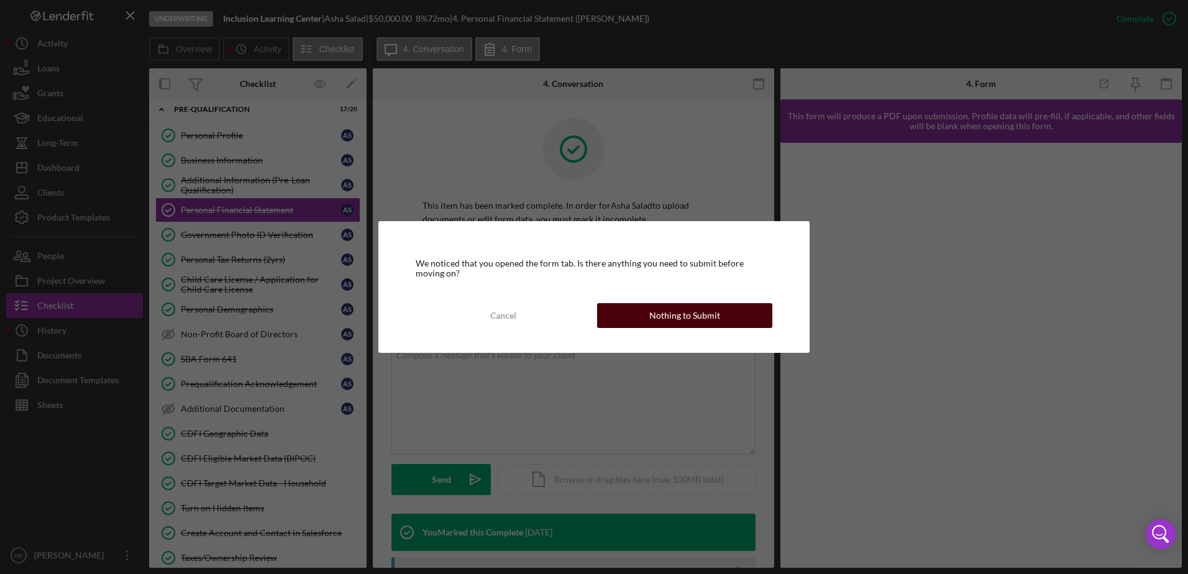
click at [687, 326] on div "Nothing to Submit" at bounding box center [685, 315] width 71 height 25
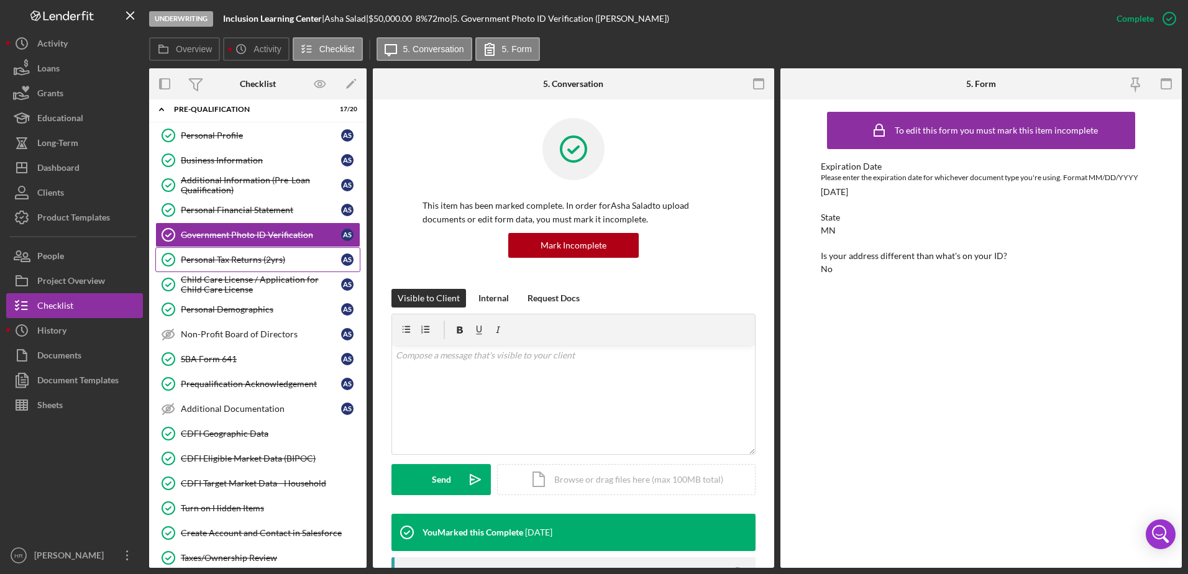
click at [236, 263] on div "Personal Tax Returns (2yrs)" at bounding box center [261, 260] width 160 height 10
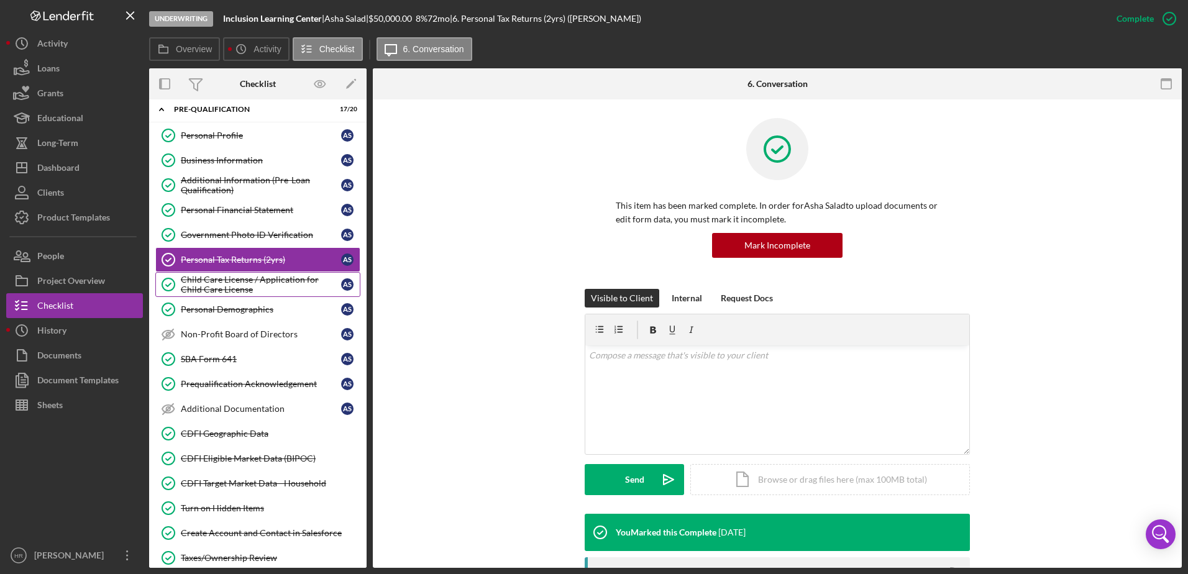
click at [195, 285] on div "Child Care License / Application for Child Care License" at bounding box center [261, 285] width 160 height 20
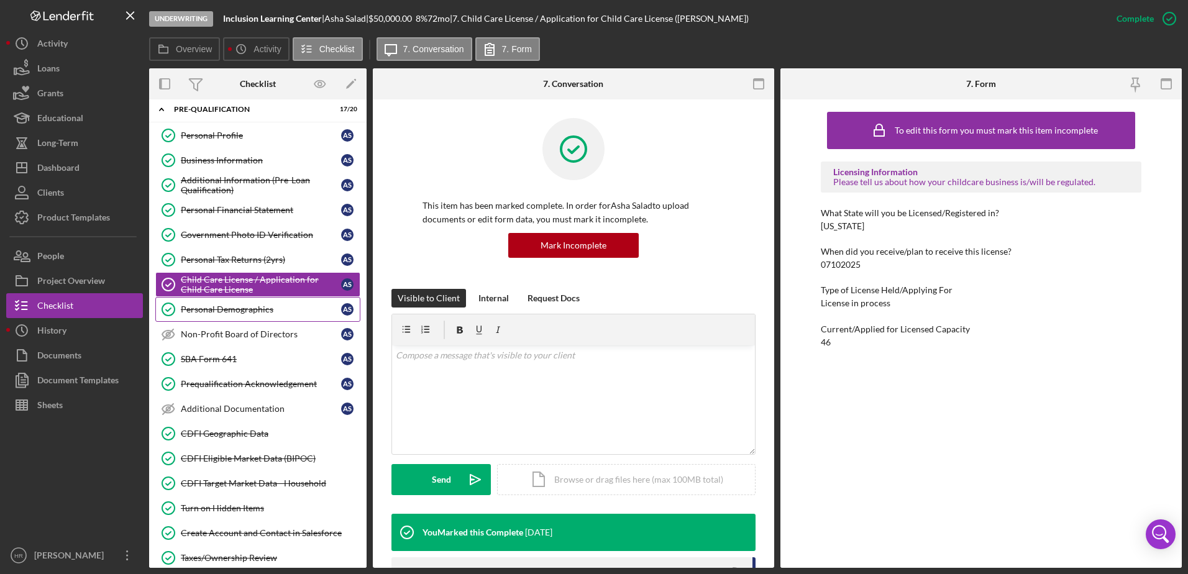
click at [232, 317] on link "Personal Demographics Personal Demographics A S" at bounding box center [257, 309] width 205 height 25
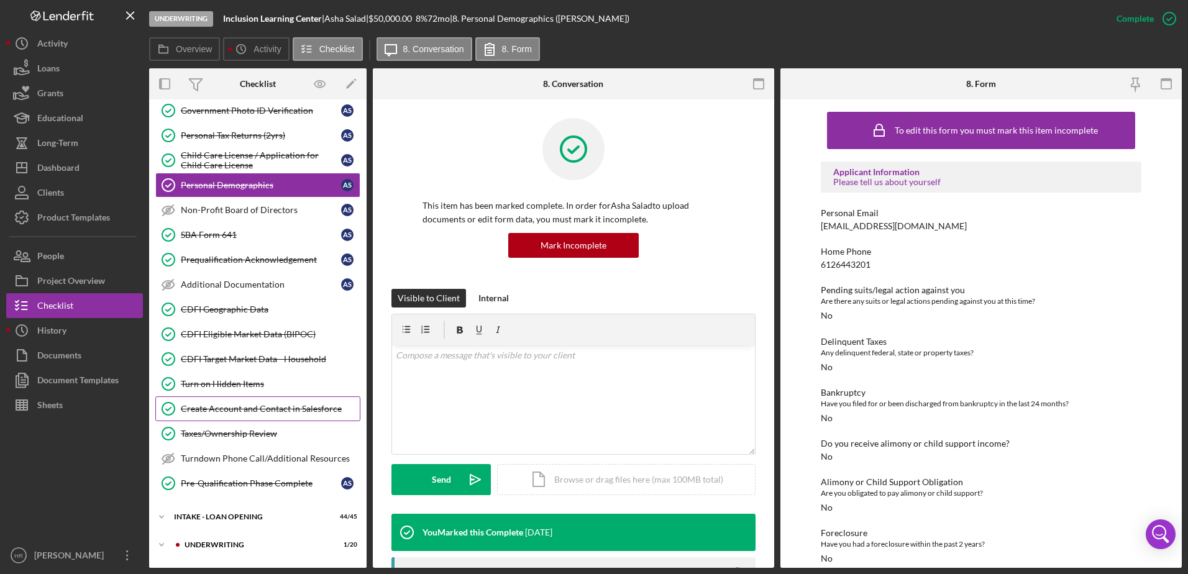
scroll to position [195, 0]
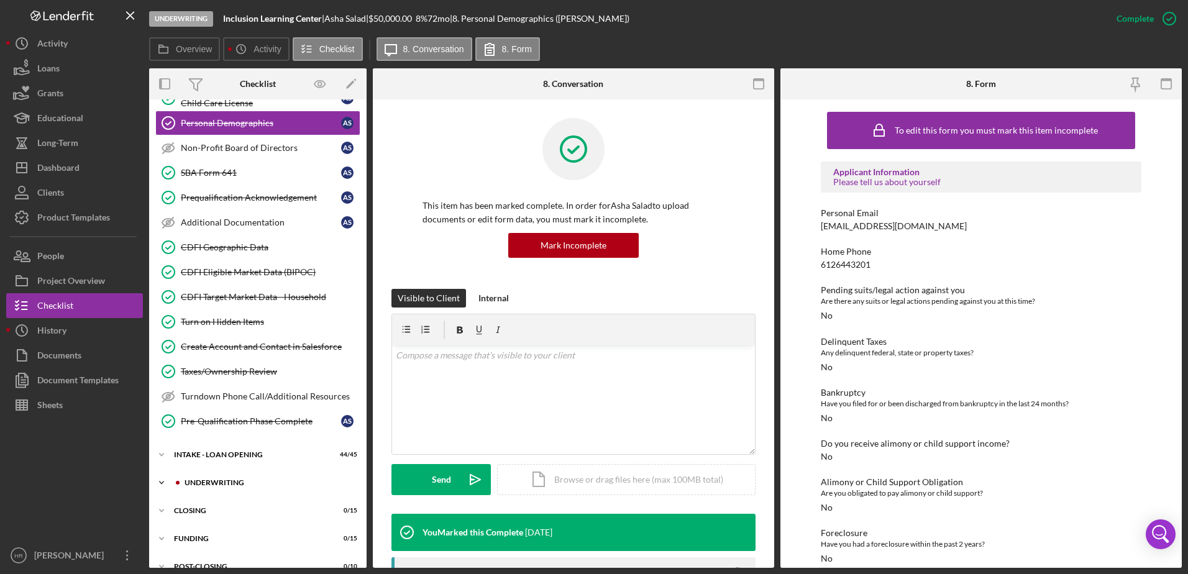
click at [221, 478] on div "Icon/Expander UNDERWRITING 1 / 20" at bounding box center [258, 483] width 218 height 25
click at [227, 457] on div "INTAKE - LOAN OPENING" at bounding box center [262, 454] width 177 height 7
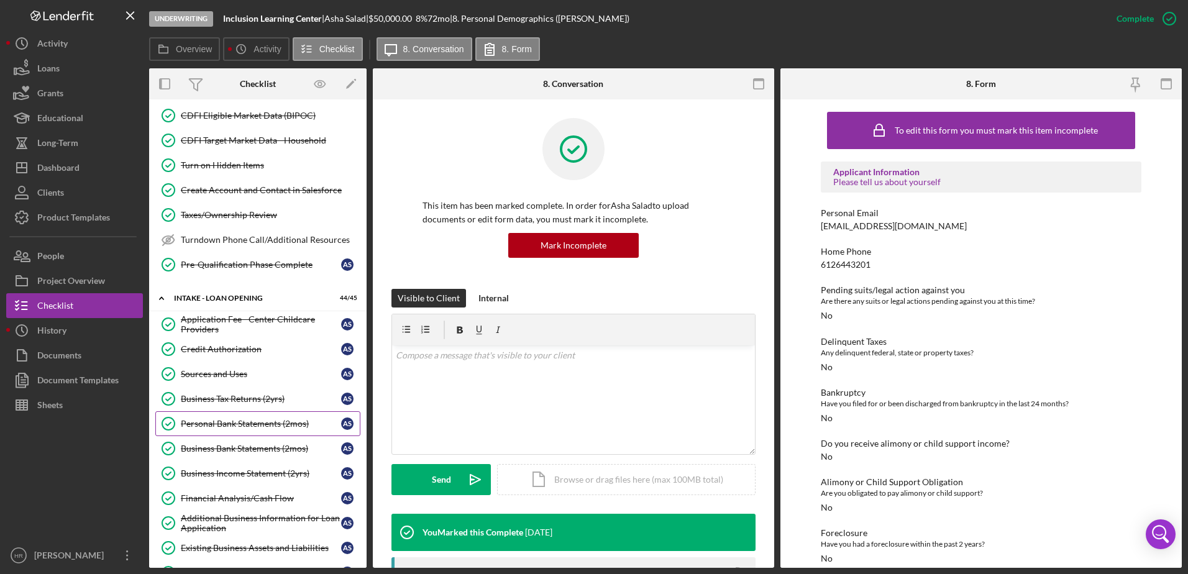
scroll to position [381, 0]
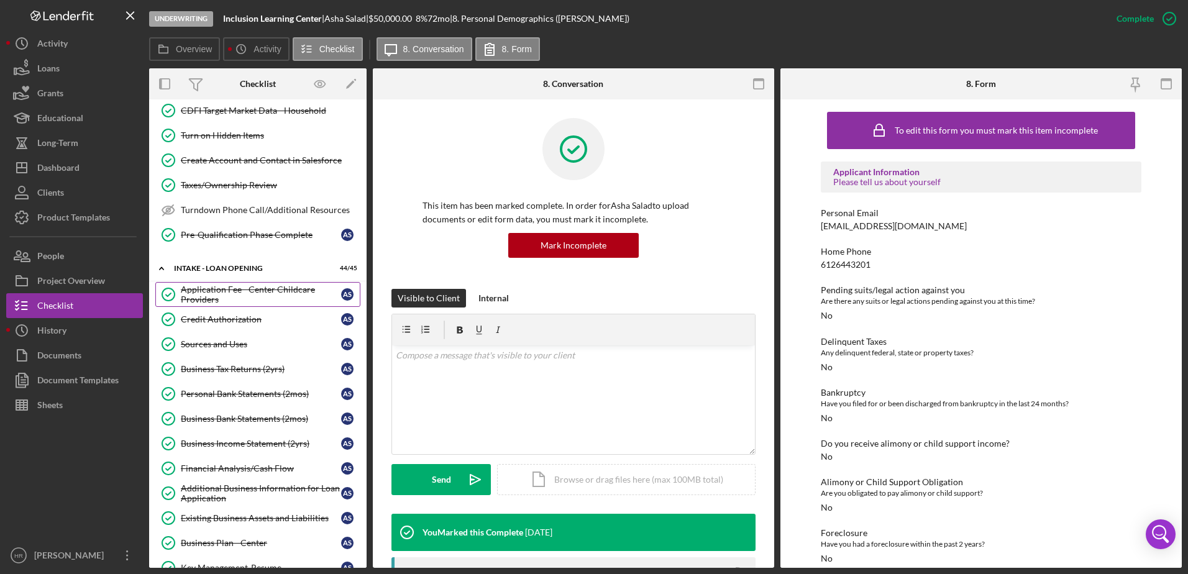
click at [218, 293] on div "Application Fee - Center Childcare Providers" at bounding box center [261, 295] width 160 height 20
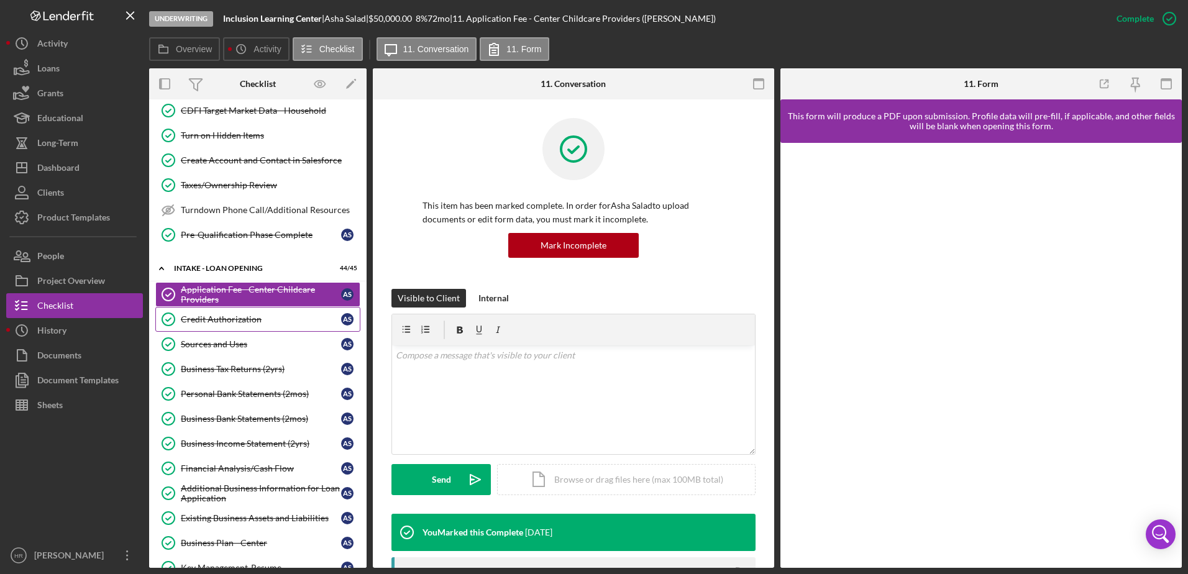
click at [254, 330] on link "Credit Authorization Credit Authorization A S" at bounding box center [257, 319] width 205 height 25
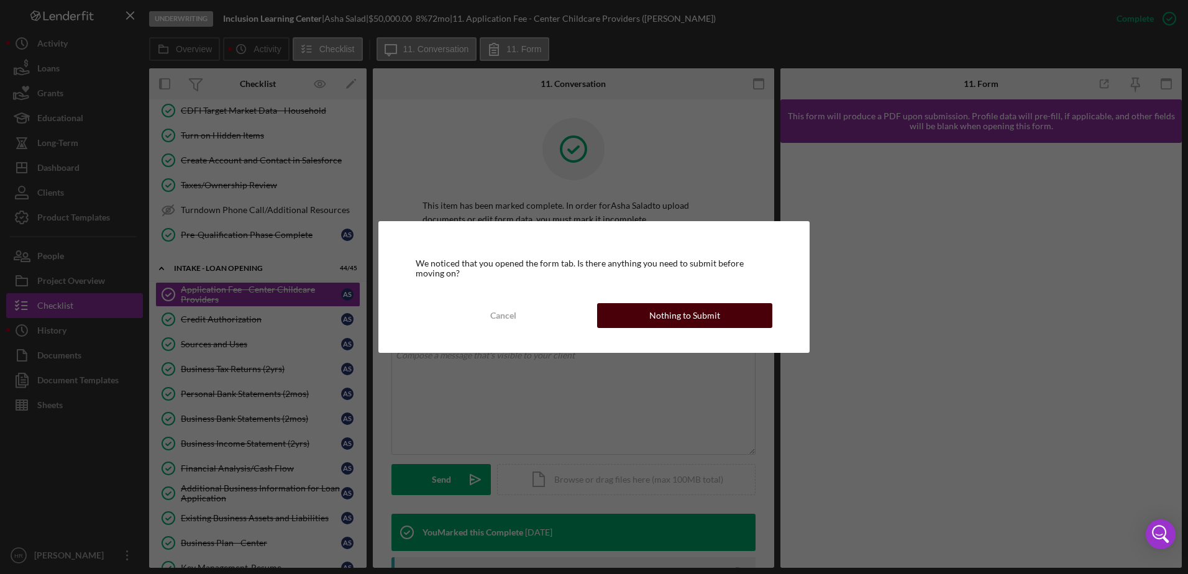
click at [672, 313] on div "Nothing to Submit" at bounding box center [685, 315] width 71 height 25
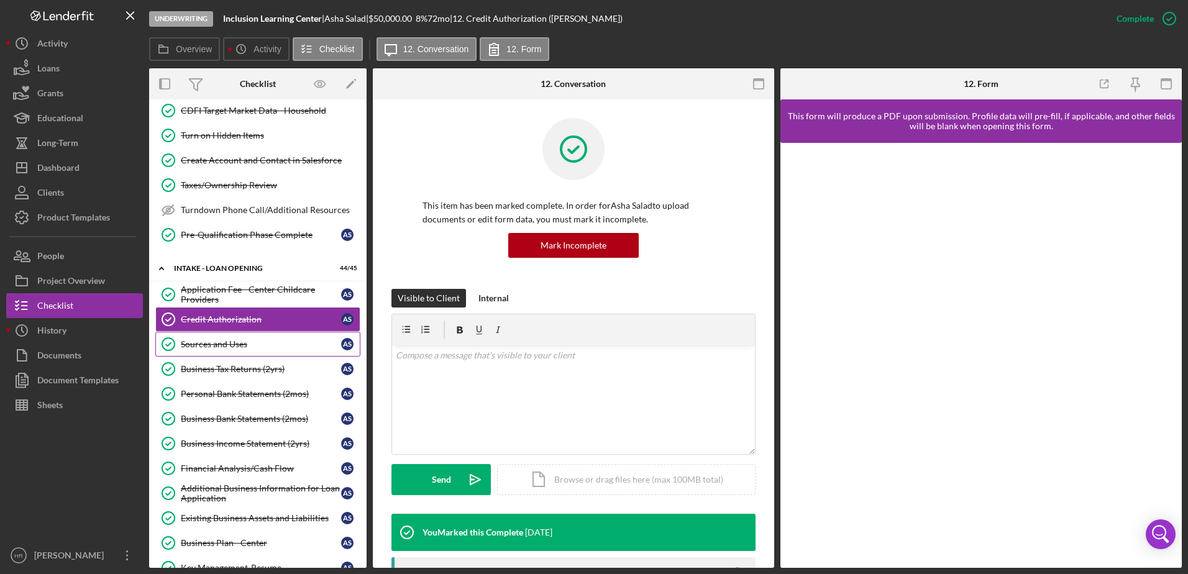
click at [205, 348] on div "Sources and Uses" at bounding box center [261, 344] width 160 height 10
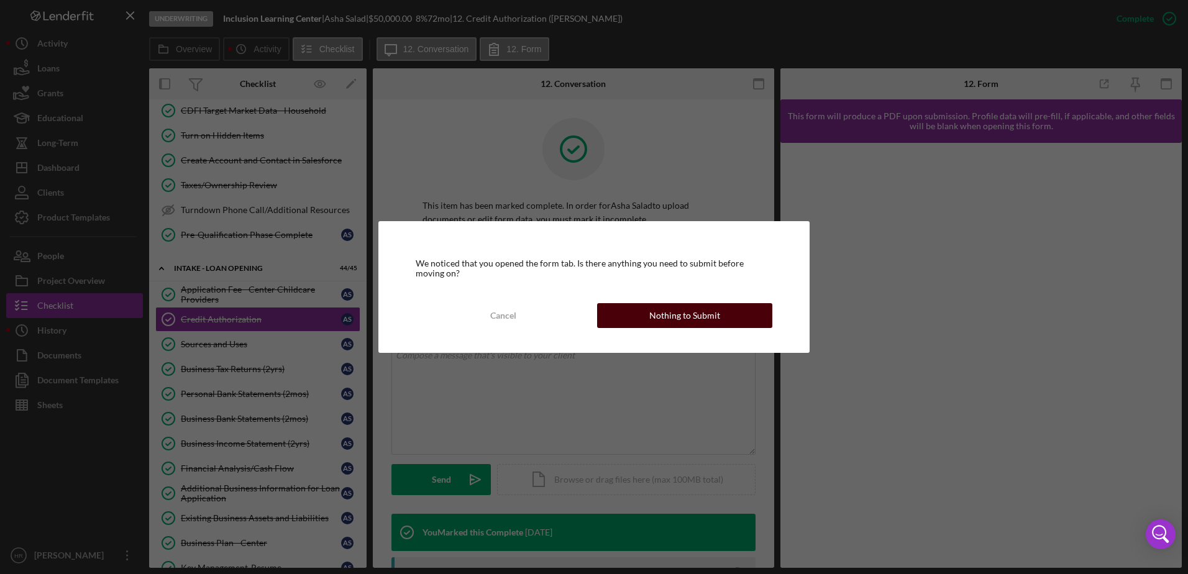
click at [670, 319] on div "Nothing to Submit" at bounding box center [685, 315] width 71 height 25
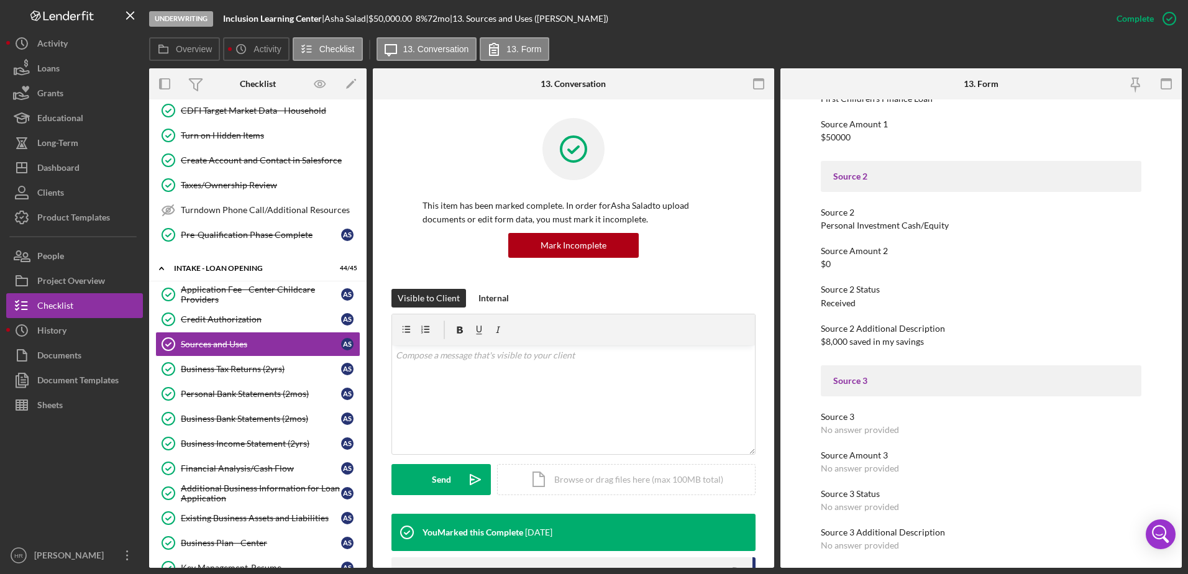
scroll to position [186, 0]
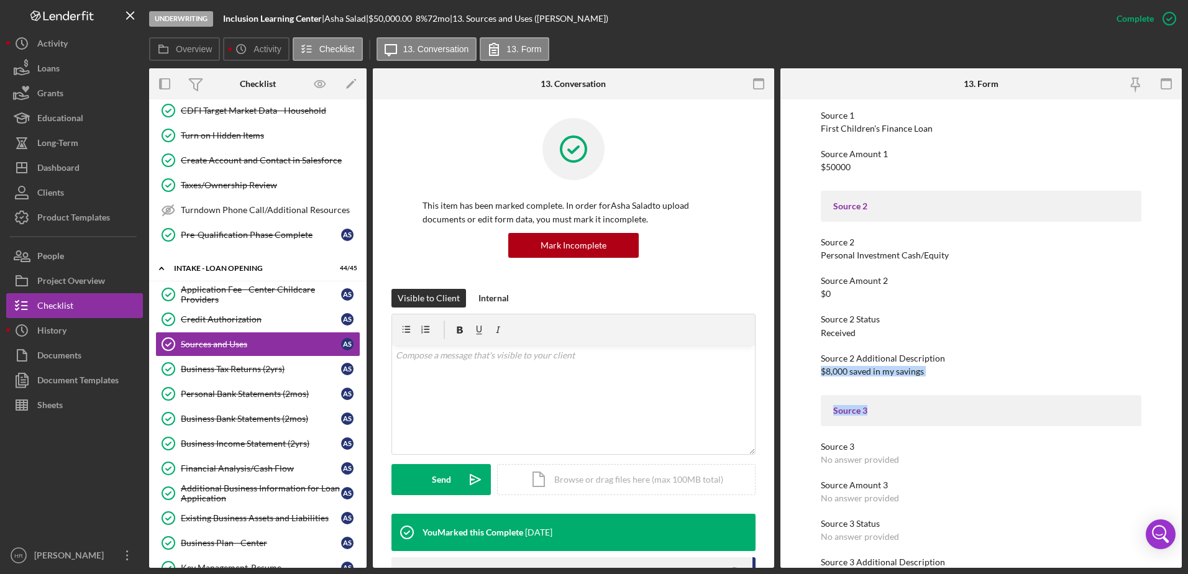
drag, startPoint x: 819, startPoint y: 372, endPoint x: 922, endPoint y: 382, distance: 103.0
click at [922, 382] on div "To edit this form you must mark this item incomplete Sources In some situations…" at bounding box center [982, 333] width 402 height 469
drag, startPoint x: 922, startPoint y: 382, endPoint x: 934, endPoint y: 370, distance: 16.7
click at [929, 370] on div "Source 2 Additional Description $8,000 saved in my savings" at bounding box center [981, 365] width 321 height 23
click at [968, 373] on div "Source 2 Additional Description $8,000 saved in my savings" at bounding box center [981, 365] width 321 height 23
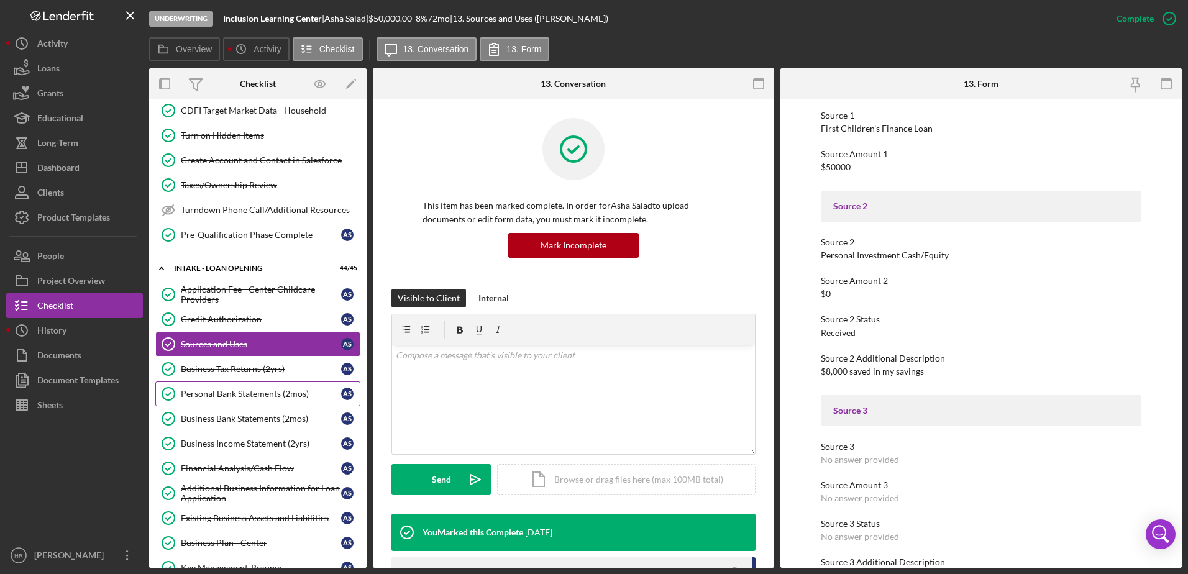
drag, startPoint x: 232, startPoint y: 393, endPoint x: 240, endPoint y: 394, distance: 7.6
click at [232, 393] on div "Personal Bank Statements (2mos)" at bounding box center [261, 394] width 160 height 10
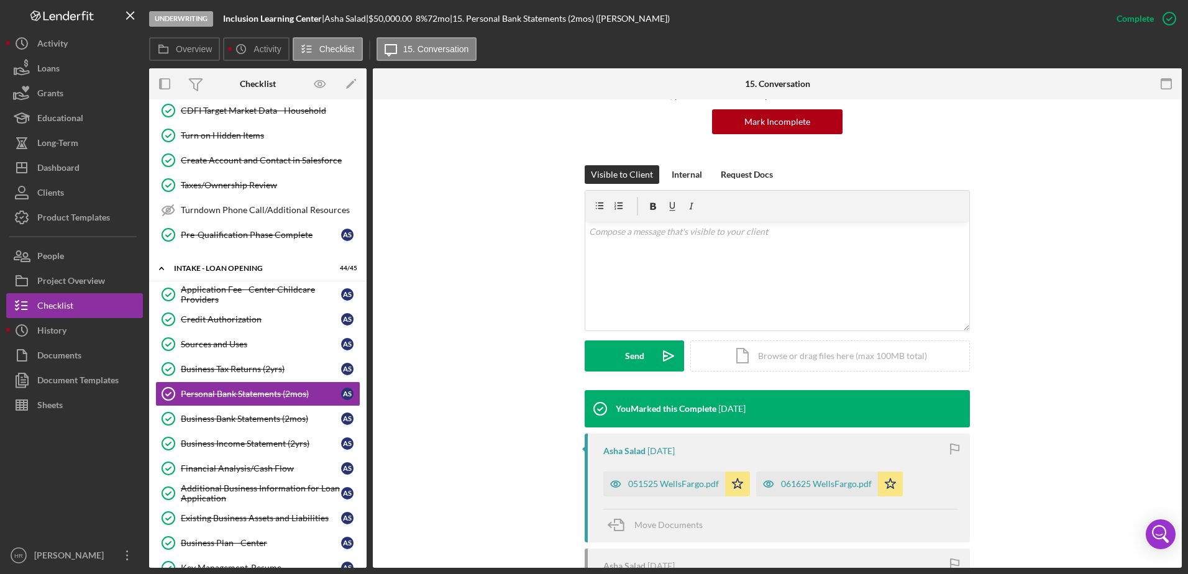
scroll to position [311, 0]
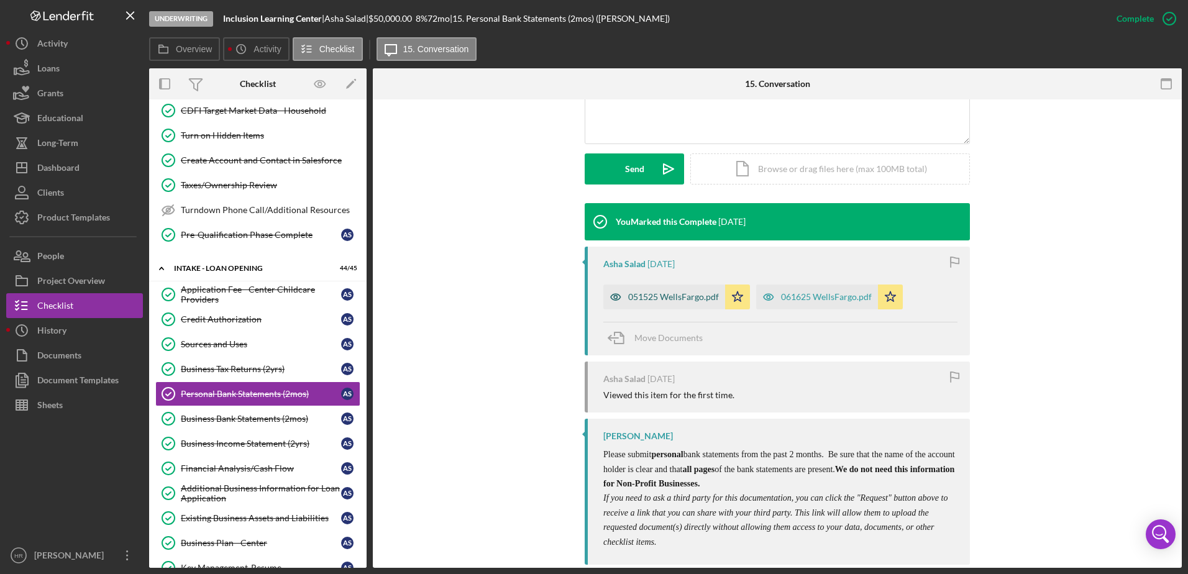
click at [652, 308] on div "051525 WellsFargo.pdf" at bounding box center [665, 297] width 122 height 25
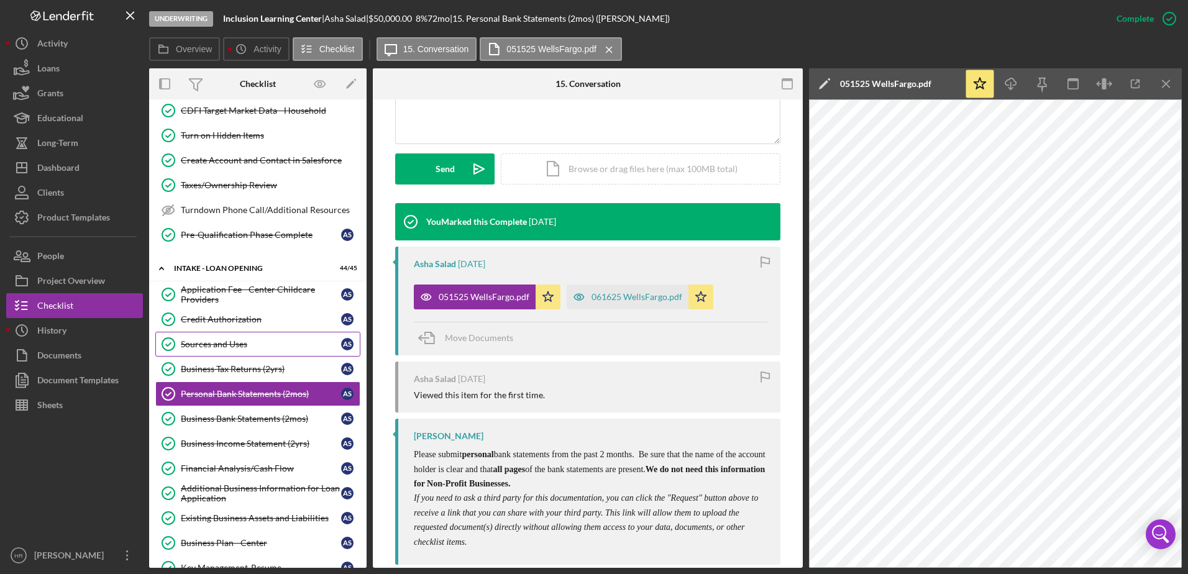
click at [239, 347] on div "Sources and Uses" at bounding box center [261, 344] width 160 height 10
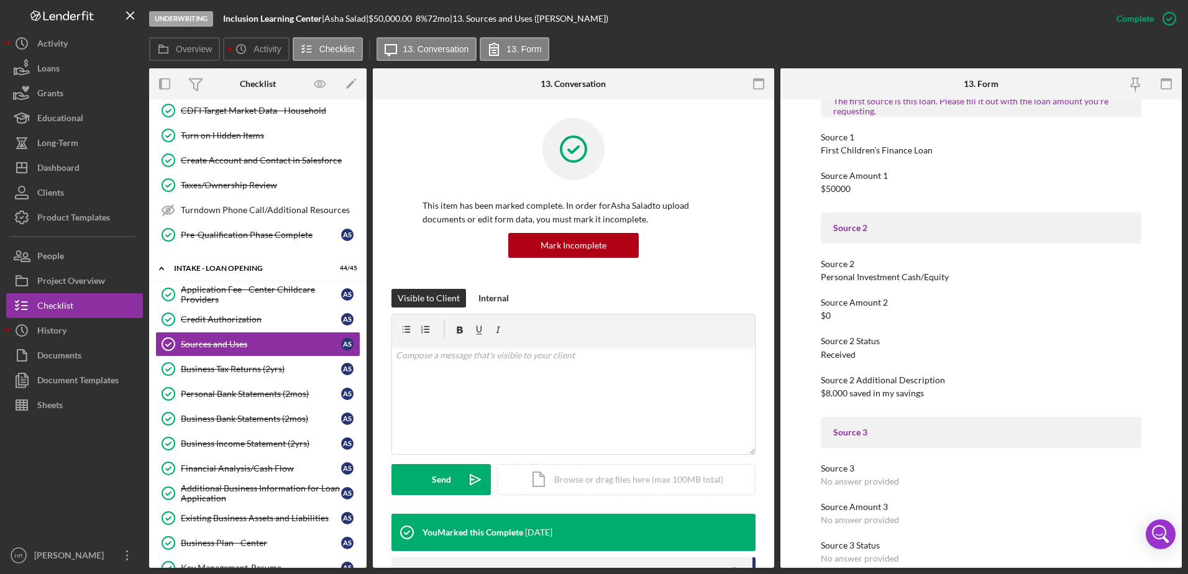
scroll to position [186, 0]
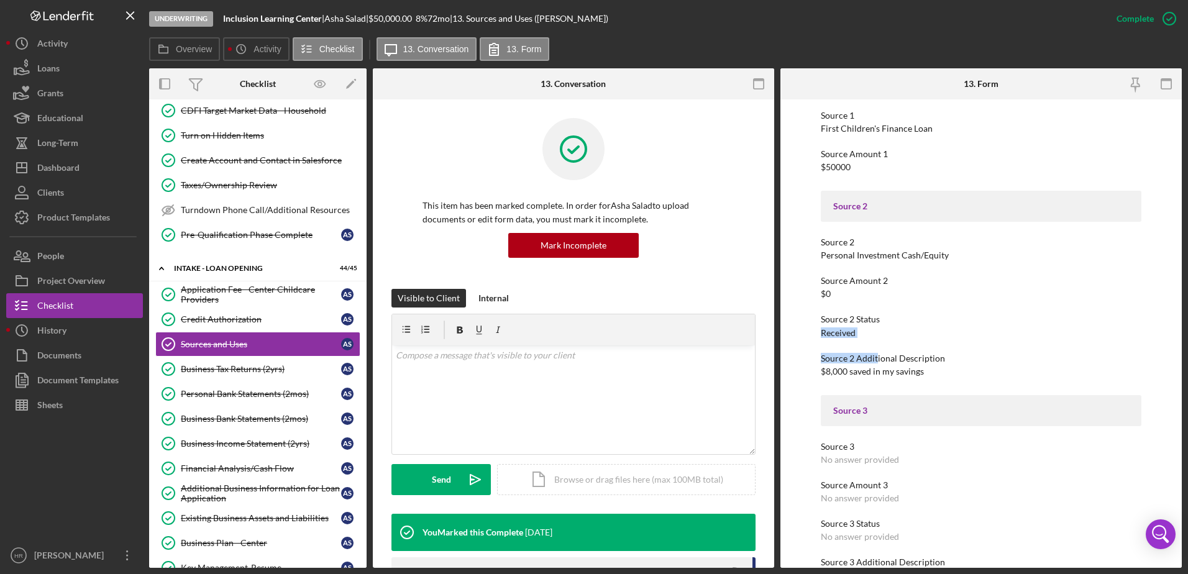
drag, startPoint x: 814, startPoint y: 334, endPoint x: 876, endPoint y: 345, distance: 63.7
click at [876, 345] on div "To edit this form you must mark this item incomplete Sources In some situations…" at bounding box center [982, 333] width 402 height 469
drag, startPoint x: 876, startPoint y: 345, endPoint x: 878, endPoint y: 391, distance: 46.0
drag, startPoint x: 816, startPoint y: 374, endPoint x: 899, endPoint y: 383, distance: 84.4
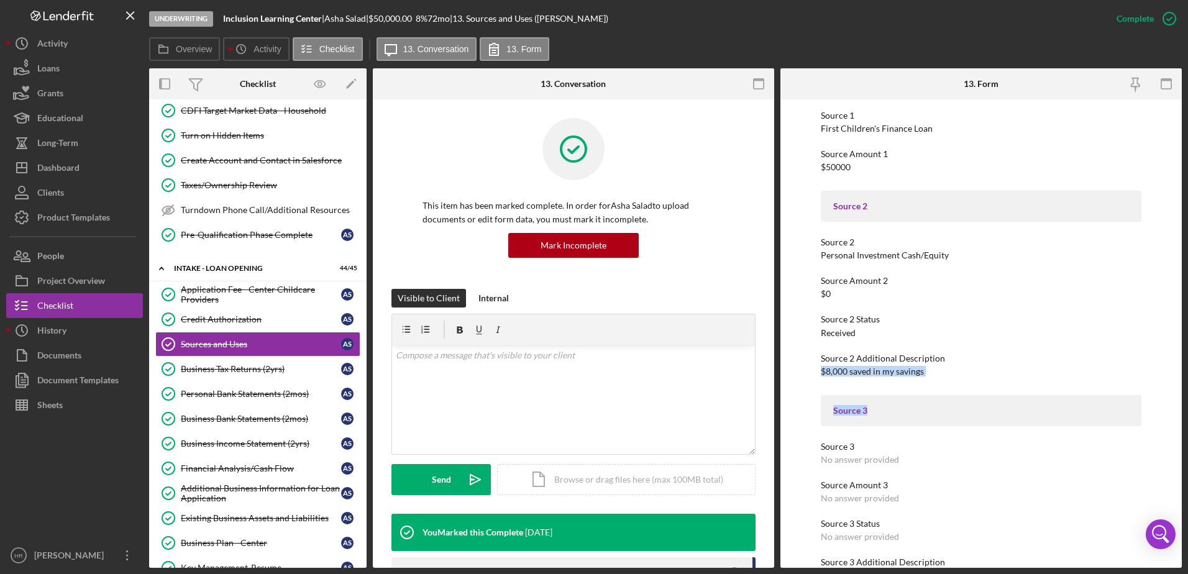
click at [899, 383] on div "To edit this form you must mark this item incomplete Sources In some situations…" at bounding box center [982, 333] width 402 height 469
drag, startPoint x: 899, startPoint y: 383, endPoint x: 969, endPoint y: 375, distance: 70.0
click at [969, 375] on div "Source 2 Additional Description $8,000 saved in my savings" at bounding box center [981, 365] width 321 height 23
drag, startPoint x: 822, startPoint y: 371, endPoint x: 915, endPoint y: 379, distance: 93.0
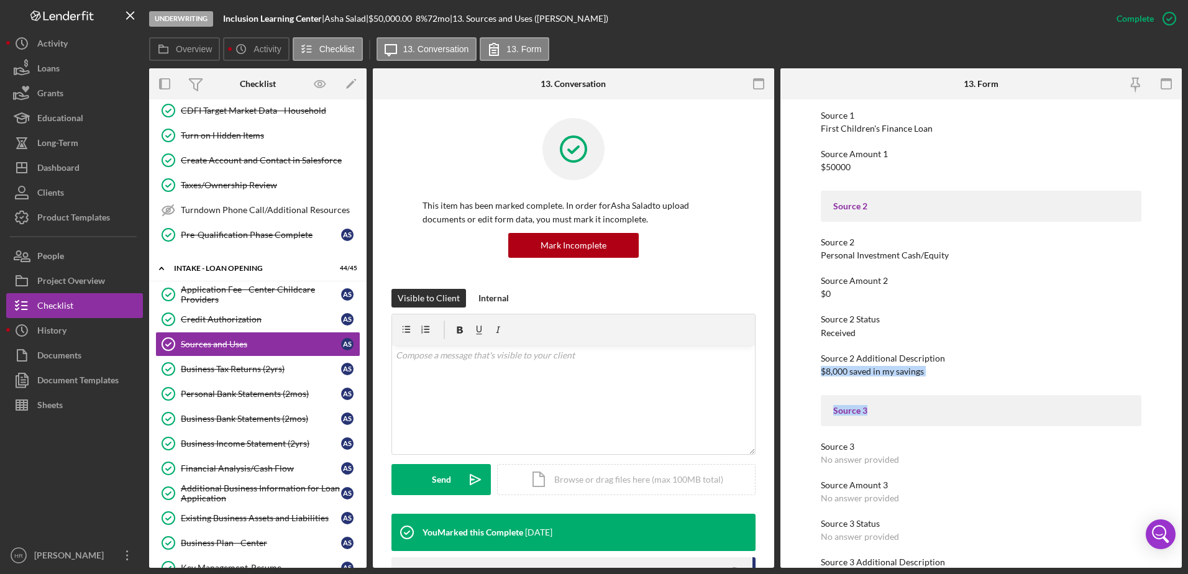
drag, startPoint x: 915, startPoint y: 379, endPoint x: 995, endPoint y: 369, distance: 80.9
click at [995, 369] on div "Source 2 Additional Description $8,000 saved in my savings" at bounding box center [981, 365] width 321 height 23
click at [859, 365] on div "Source 2 Additional Description $8,000 saved in my savings" at bounding box center [981, 365] width 321 height 23
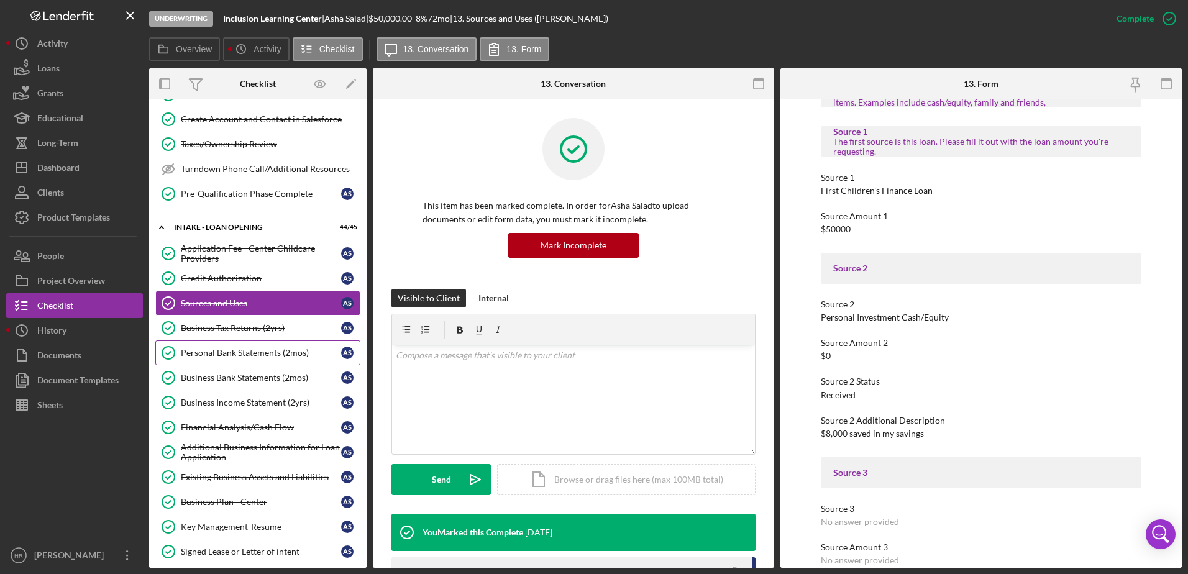
scroll to position [443, 0]
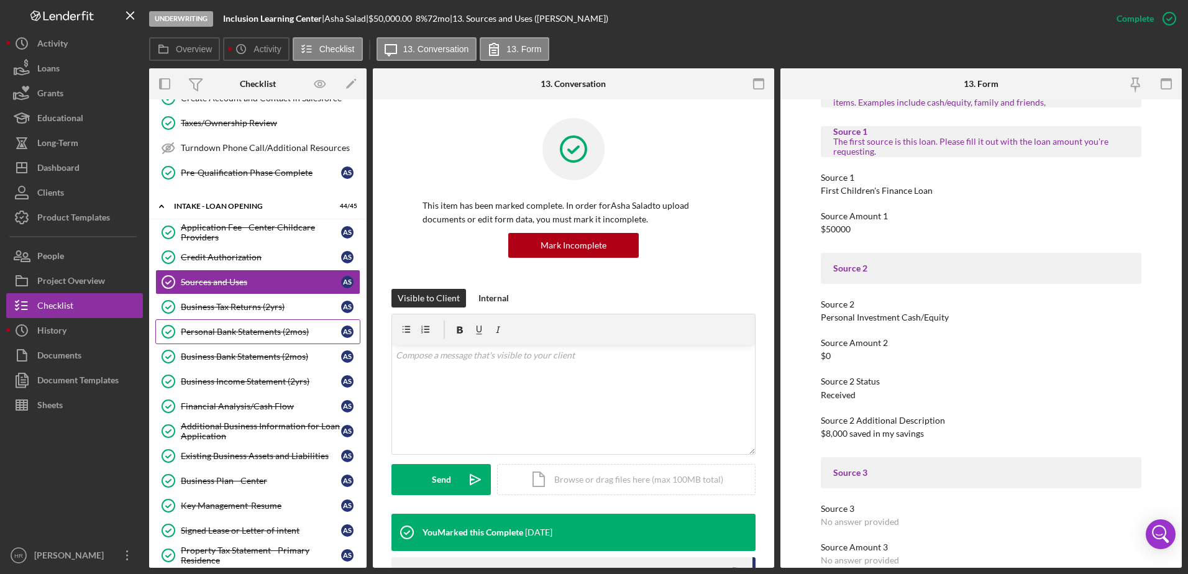
drag, startPoint x: 246, startPoint y: 331, endPoint x: 236, endPoint y: 323, distance: 11.9
click at [246, 331] on div "Personal Bank Statements (2mos)" at bounding box center [261, 332] width 160 height 10
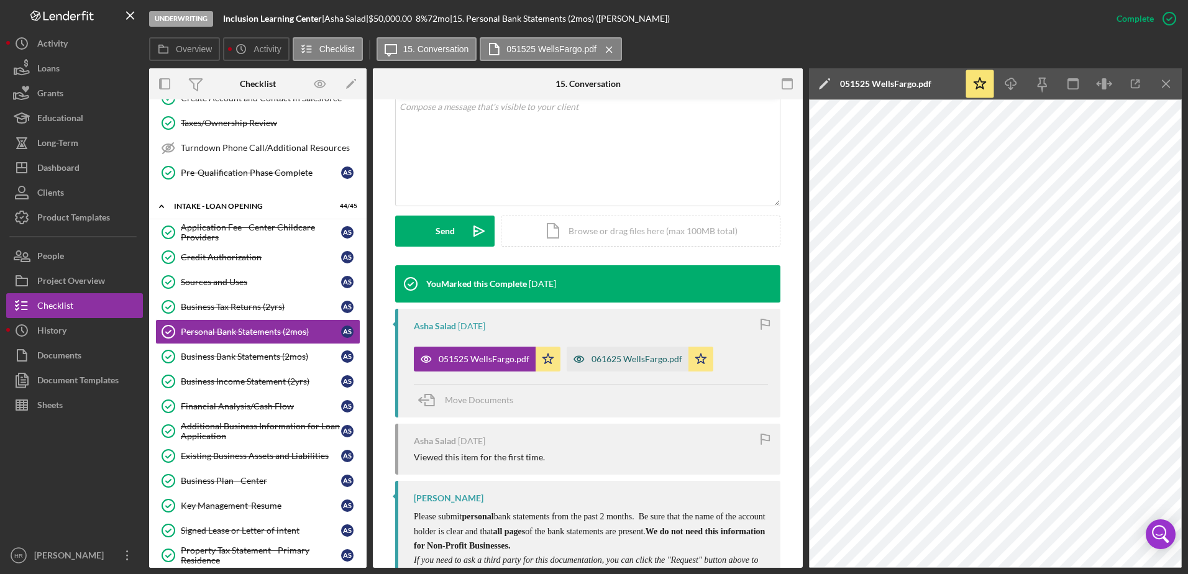
click at [627, 364] on div "061625 WellsFargo.pdf" at bounding box center [637, 359] width 91 height 10
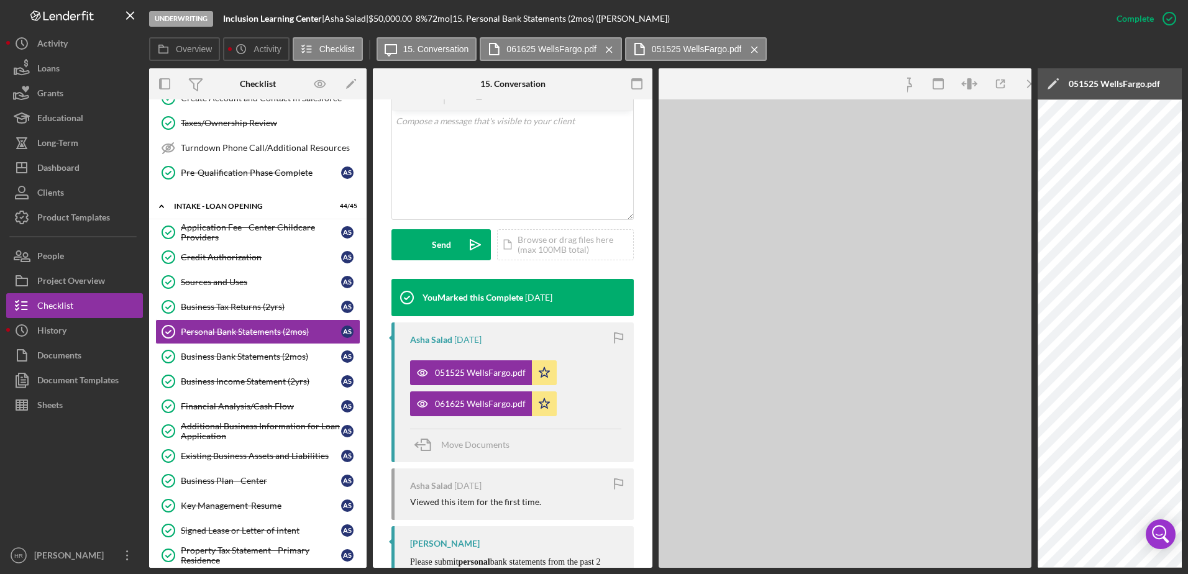
scroll to position [263, 0]
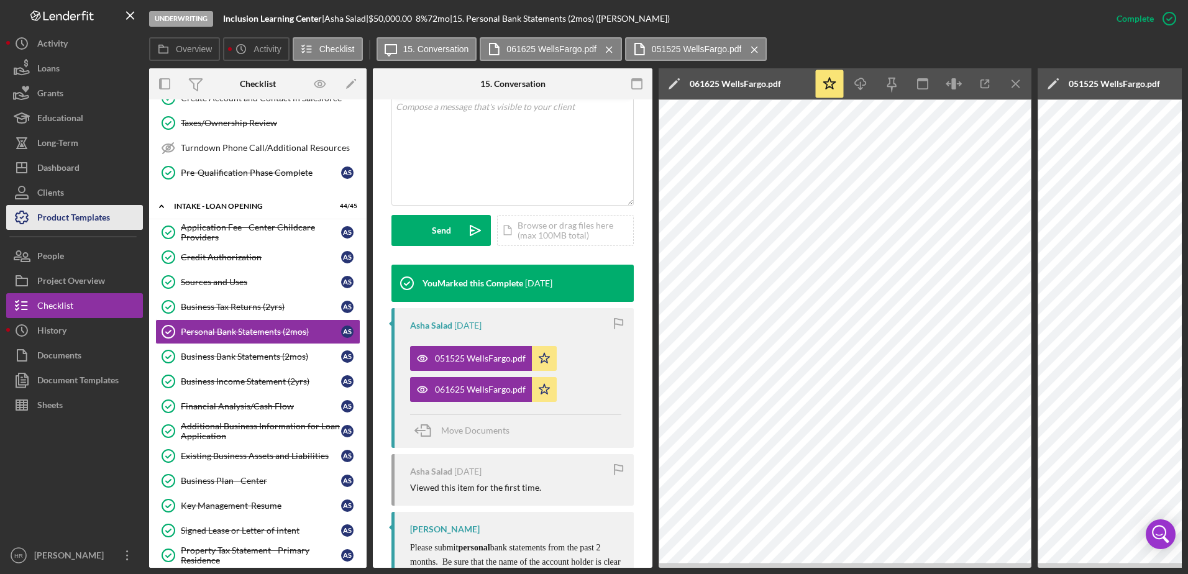
click at [58, 223] on div "Product Templates" at bounding box center [73, 219] width 73 height 28
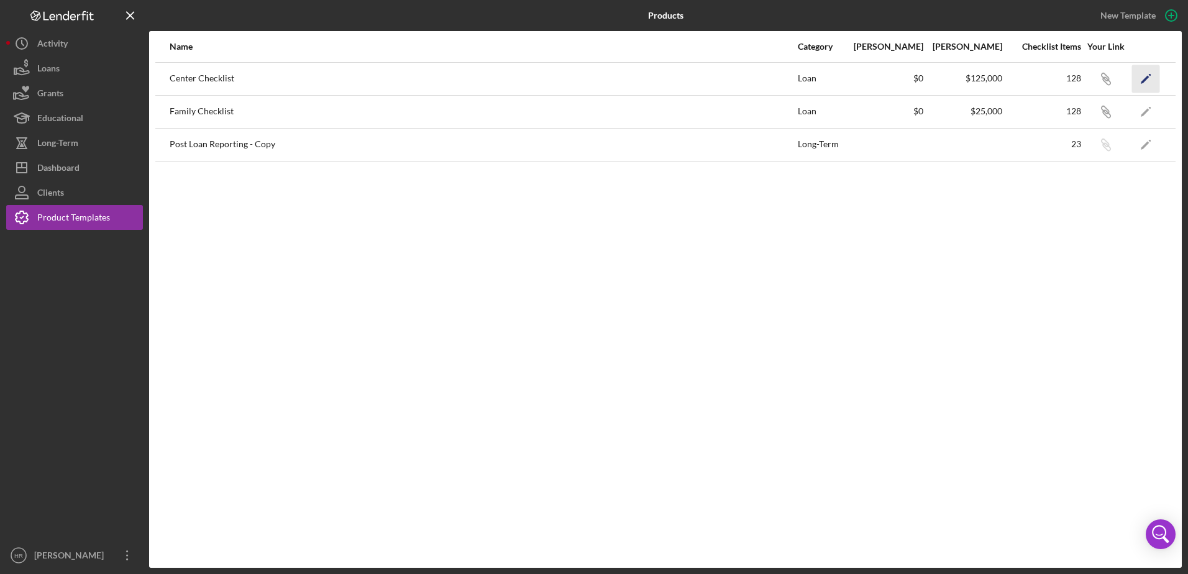
click at [1144, 78] on icon "Icon/Edit" at bounding box center [1147, 79] width 28 height 28
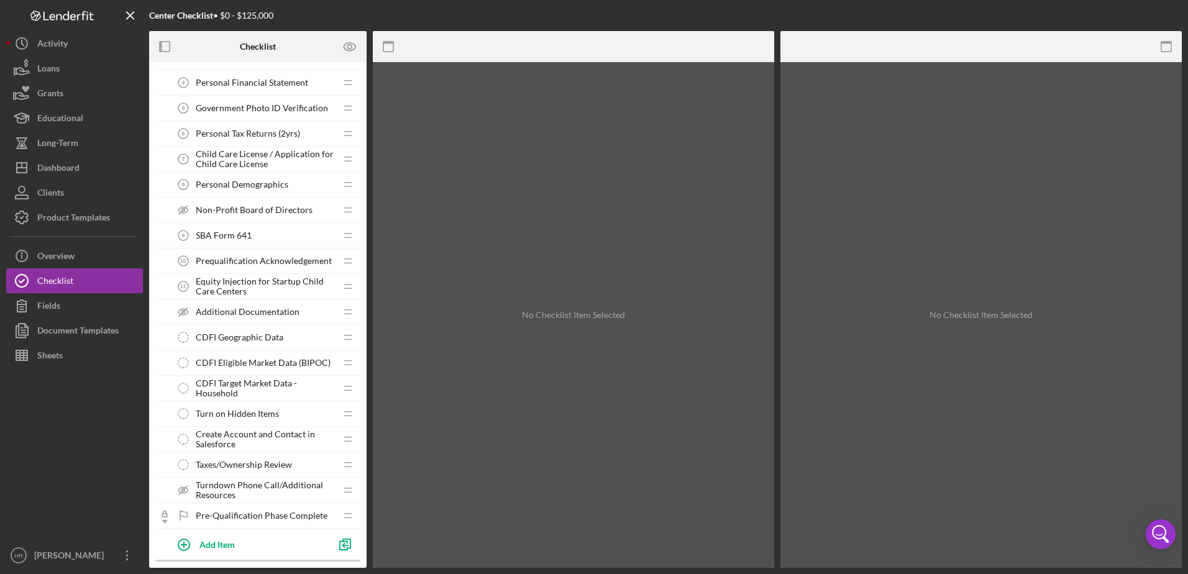
scroll to position [124, 0]
click at [247, 287] on span "Equity Injection for Startup Child Care Centers" at bounding box center [266, 288] width 140 height 20
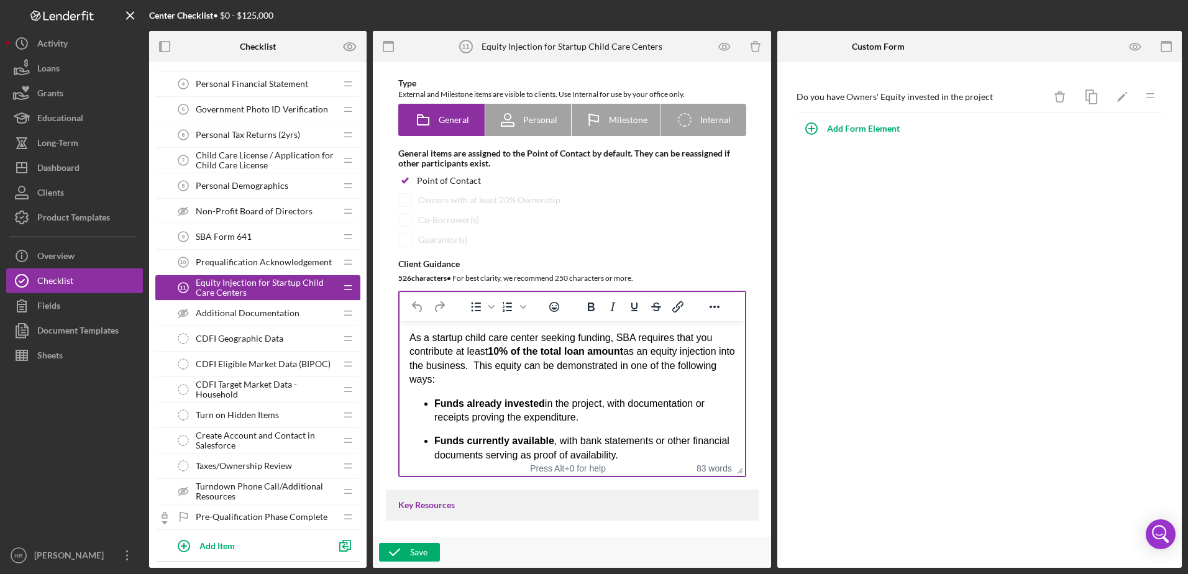
scroll to position [50, 0]
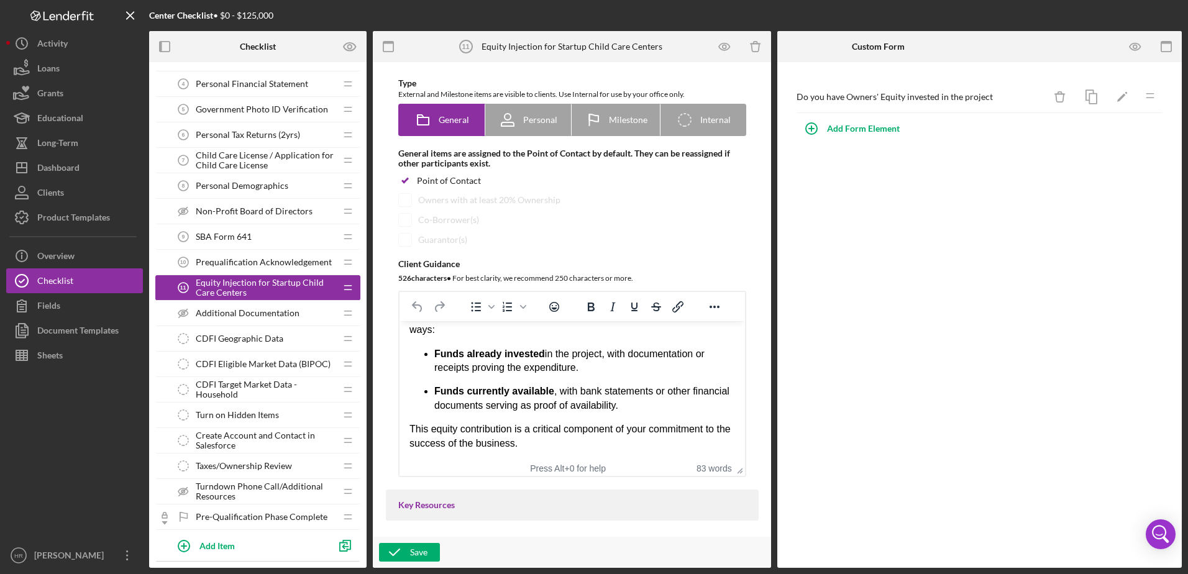
click at [536, 439] on p "This equity contribution is a critical component of your commitment to the succ…" at bounding box center [572, 437] width 326 height 28
click at [574, 446] on p "This equity contribution is a critical component of your commitment to the succ…" at bounding box center [572, 437] width 326 height 28
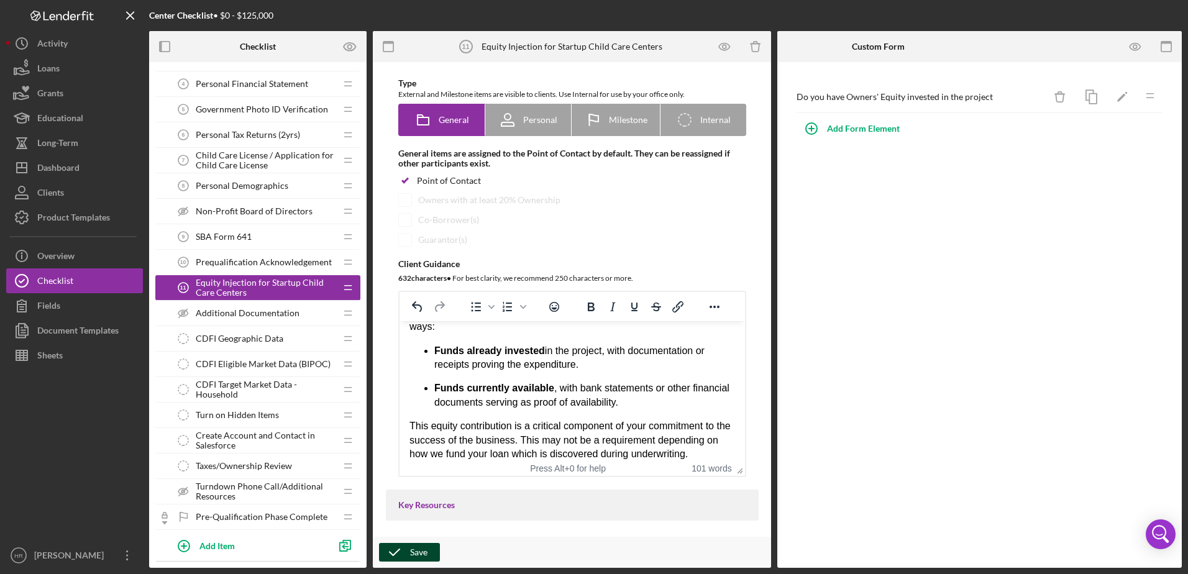
click at [413, 551] on div "Save" at bounding box center [418, 552] width 17 height 19
click at [89, 173] on button "Icon/Dashboard Dashboard" at bounding box center [74, 167] width 137 height 25
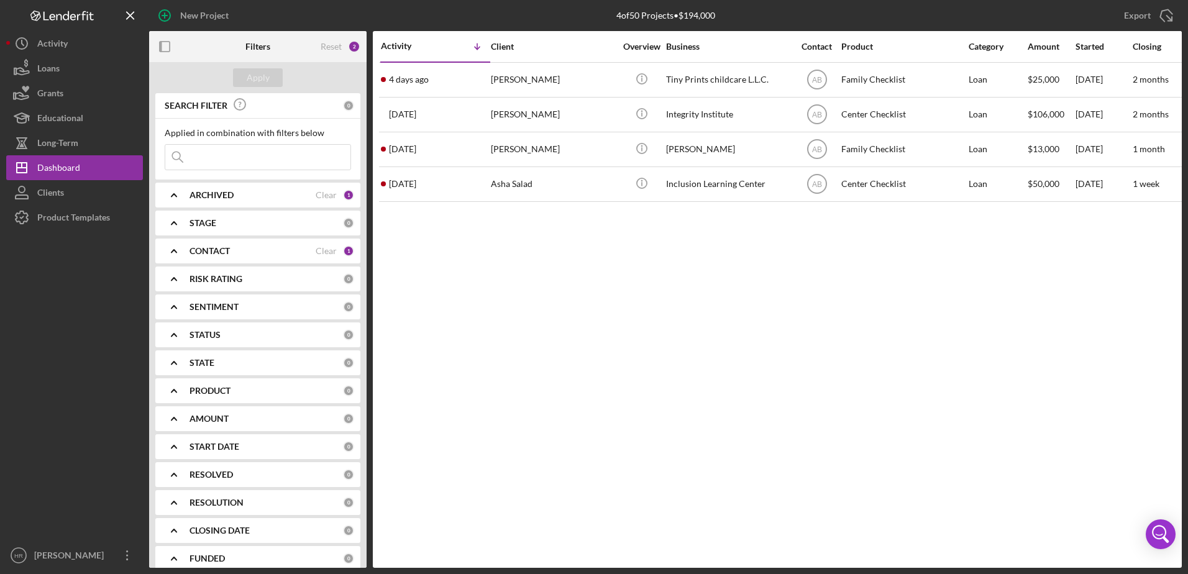
click at [224, 251] on b "CONTACT" at bounding box center [210, 251] width 40 height 10
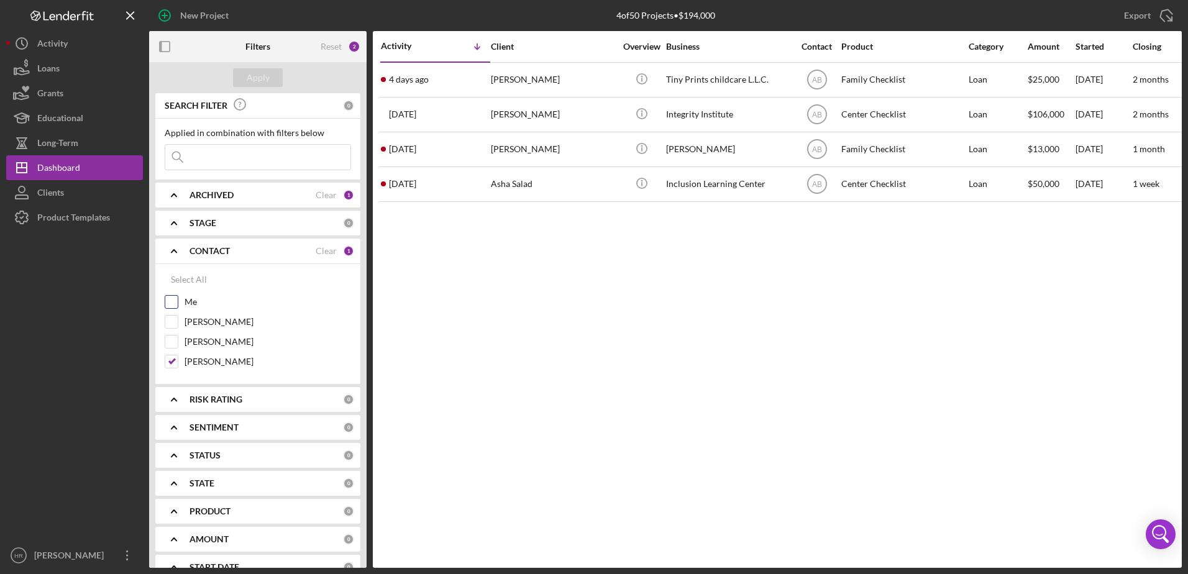
click at [188, 311] on div "Me" at bounding box center [258, 305] width 186 height 20
click at [188, 298] on label "Me" at bounding box center [268, 302] width 167 height 12
click at [178, 298] on input "Me" at bounding box center [171, 302] width 12 height 12
checkbox input "true"
click at [207, 365] on label "[PERSON_NAME]" at bounding box center [268, 362] width 167 height 12
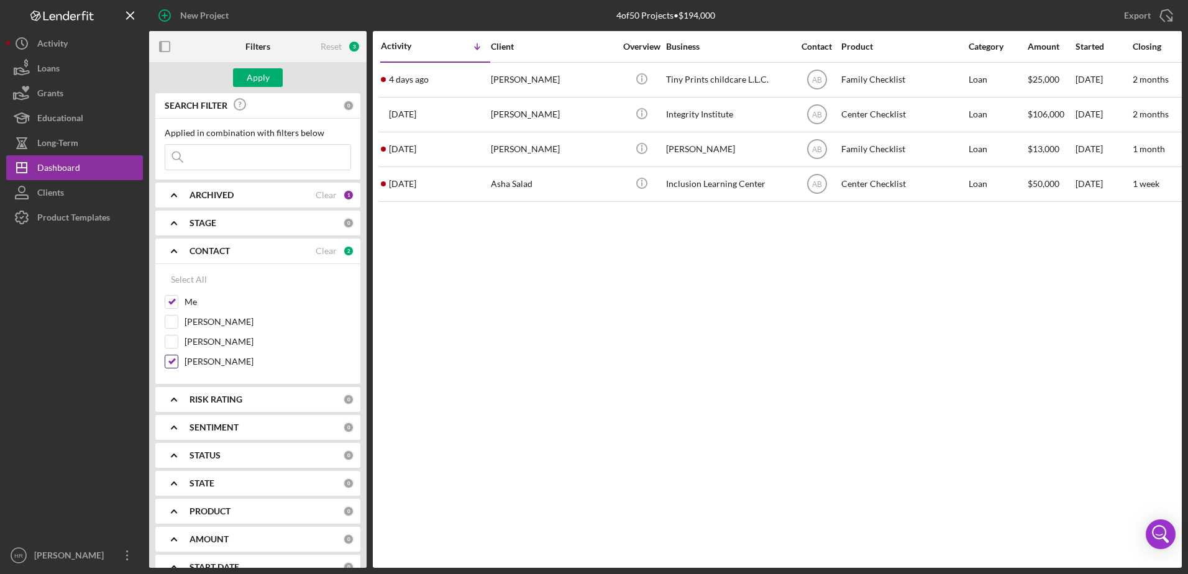
click at [178, 365] on input "[PERSON_NAME]" at bounding box center [171, 362] width 12 height 12
checkbox input "false"
click at [262, 78] on div "Apply" at bounding box center [258, 77] width 23 height 19
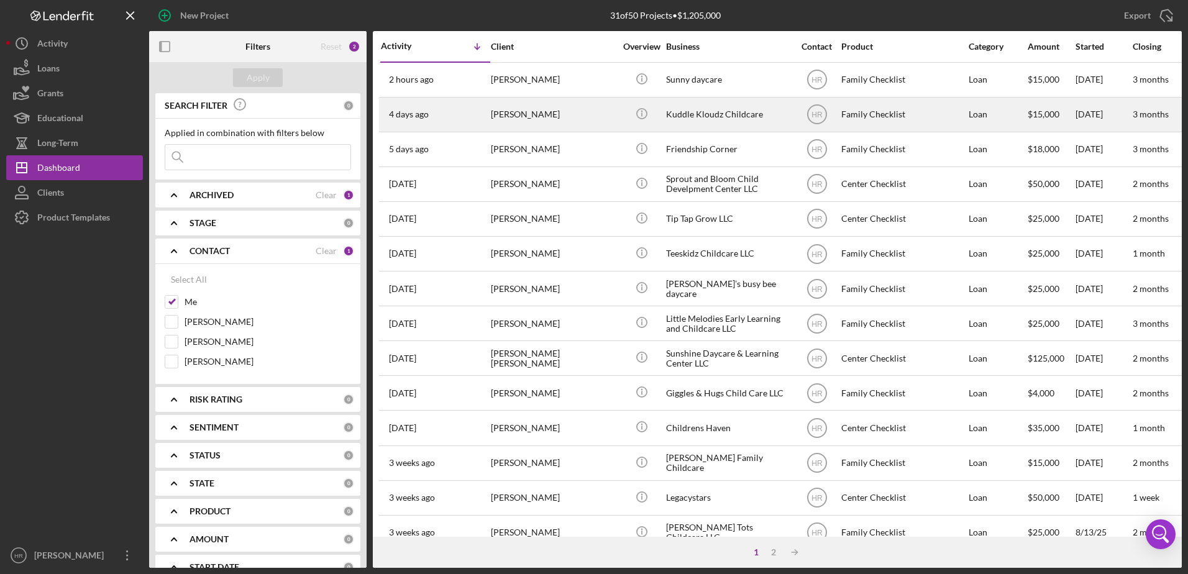
click at [694, 117] on div "Kuddle Kloudz Childcare" at bounding box center [728, 114] width 124 height 33
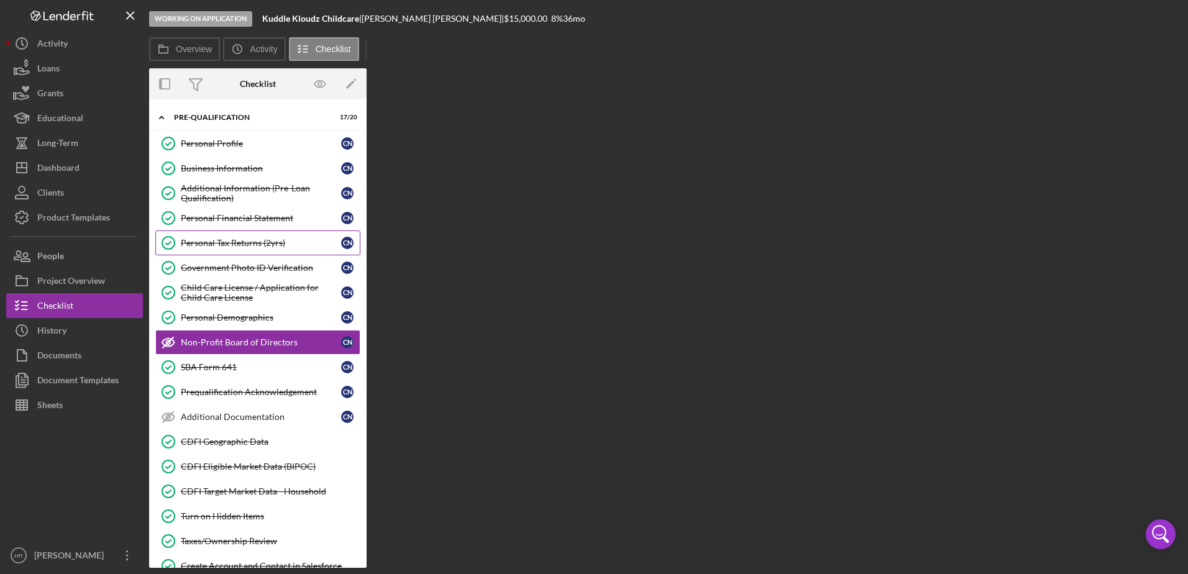
scroll to position [9, 0]
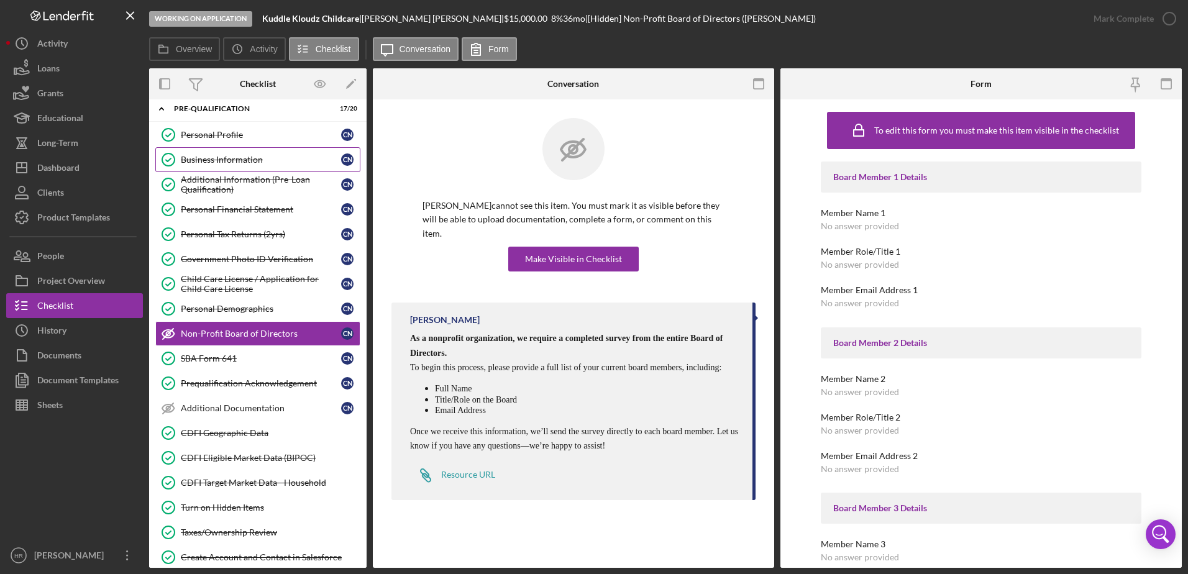
click at [235, 167] on link "Business Information Business Information C N" at bounding box center [257, 159] width 205 height 25
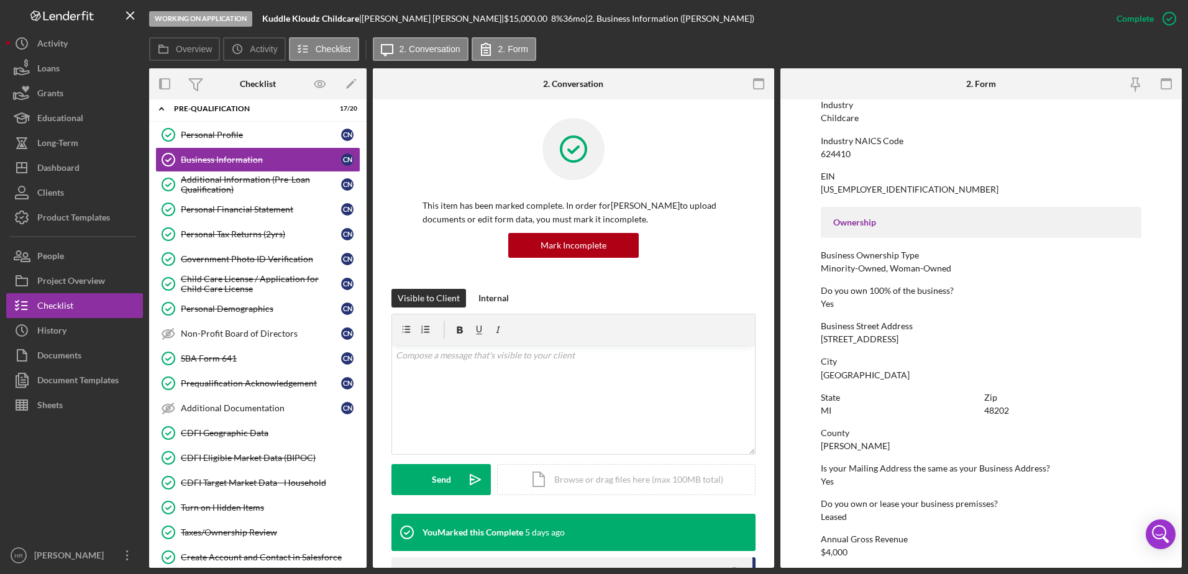
scroll to position [435, 0]
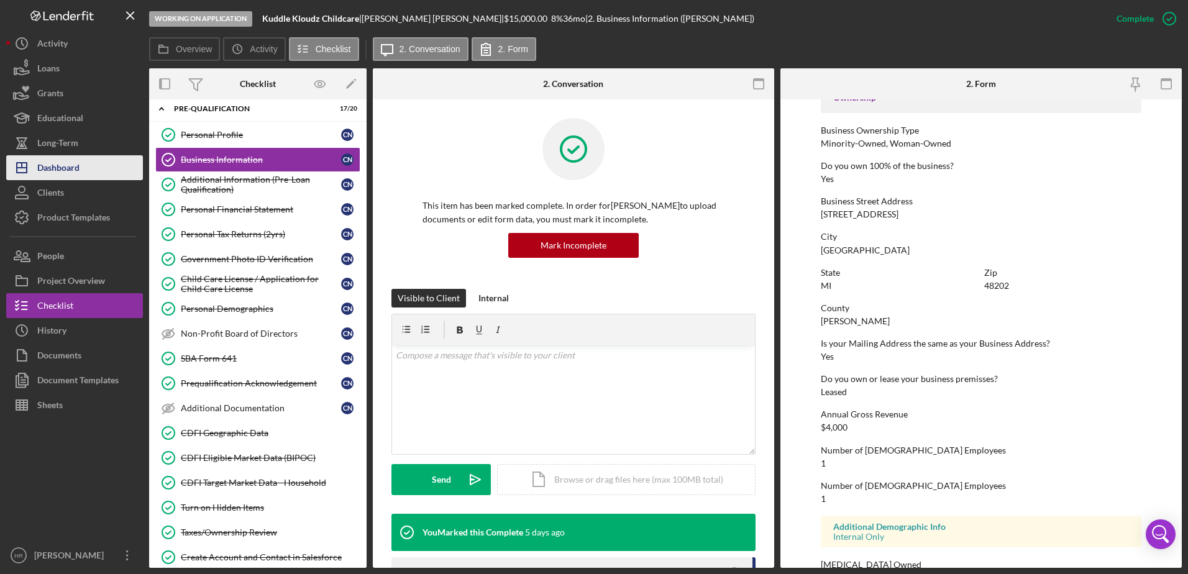
click at [62, 170] on div "Dashboard" at bounding box center [58, 169] width 42 height 28
